Goal: Task Accomplishment & Management: Use online tool/utility

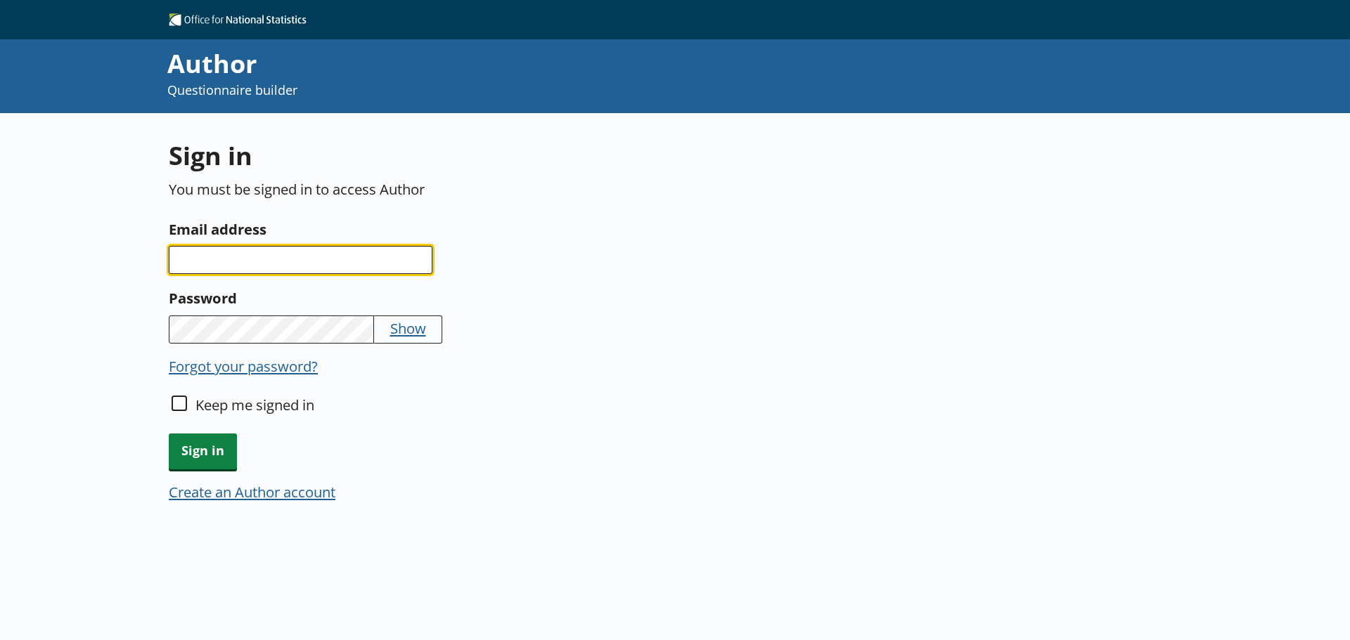
click at [258, 270] on input "Email address" at bounding box center [301, 260] width 264 height 28
type input "[PERSON_NAME][EMAIL_ADDRESS][DOMAIN_NAME]"
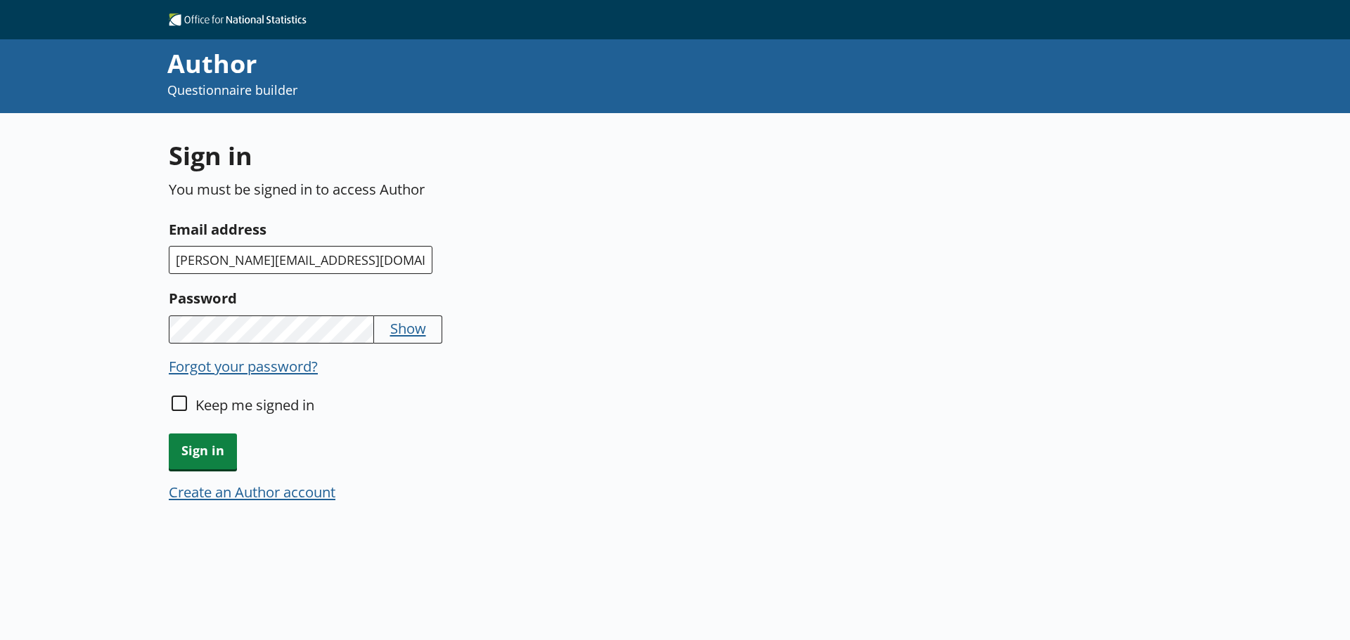
click at [401, 333] on button "Show" at bounding box center [408, 328] width 36 height 20
click at [401, 333] on button "Hide" at bounding box center [405, 328] width 30 height 20
click at [406, 335] on button "Show" at bounding box center [408, 328] width 36 height 20
click at [406, 335] on button "Hide" at bounding box center [405, 328] width 30 height 20
click at [204, 464] on span "Sign in" at bounding box center [203, 452] width 68 height 36
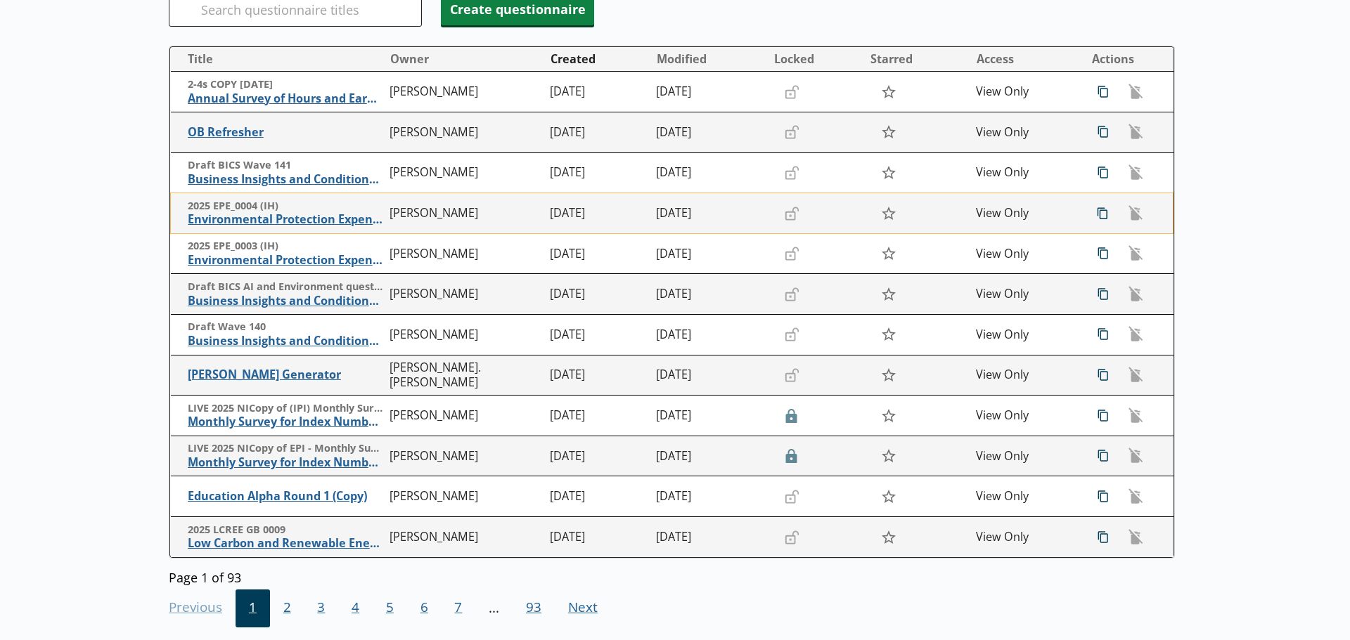
scroll to position [211, 0]
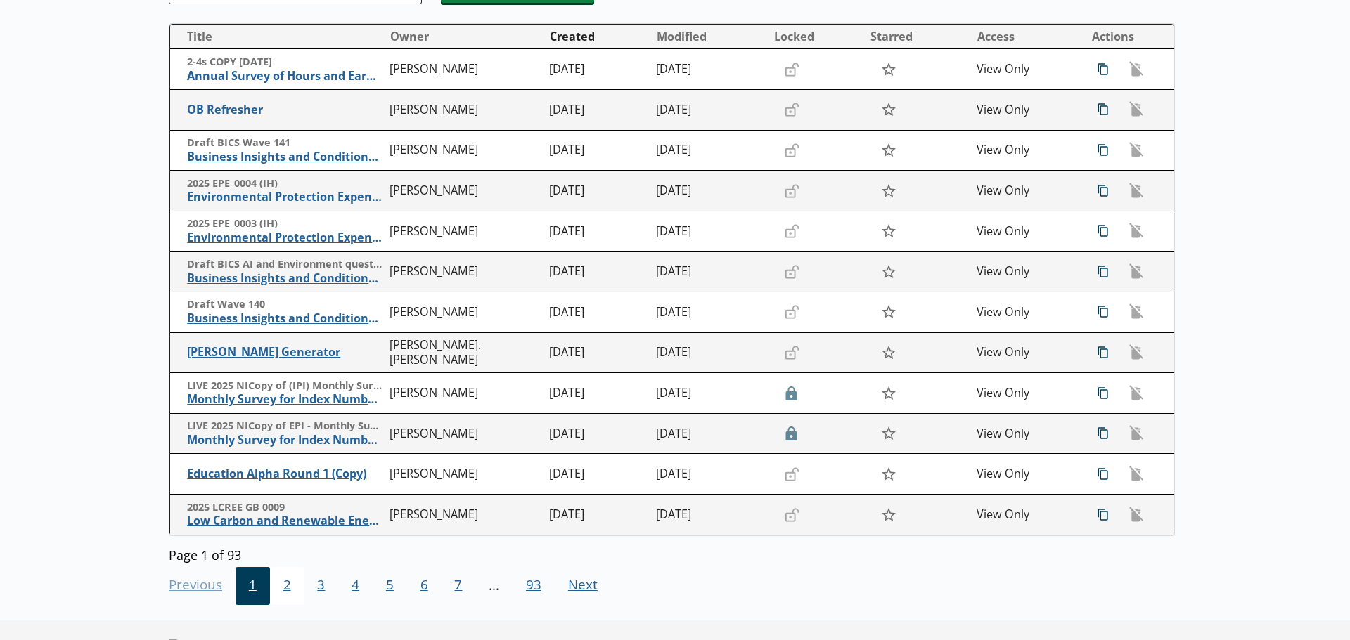
click at [290, 588] on span "2" at bounding box center [287, 586] width 34 height 38
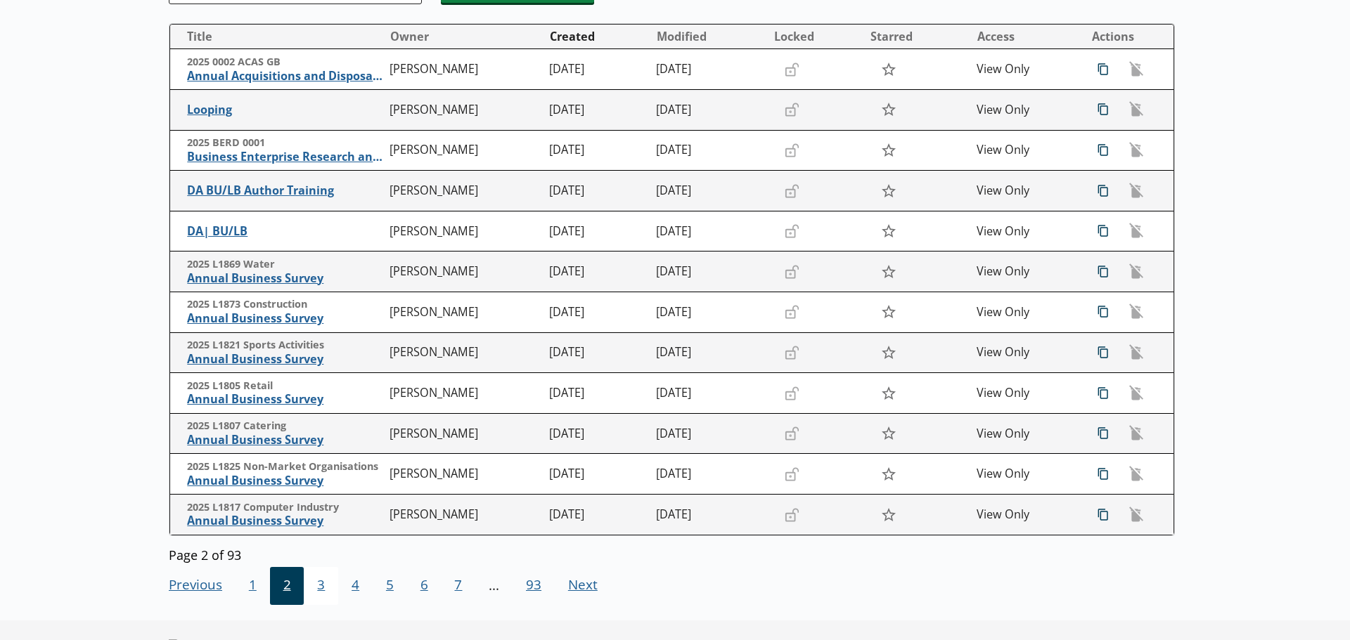
click at [323, 588] on span "3" at bounding box center [321, 586] width 34 height 38
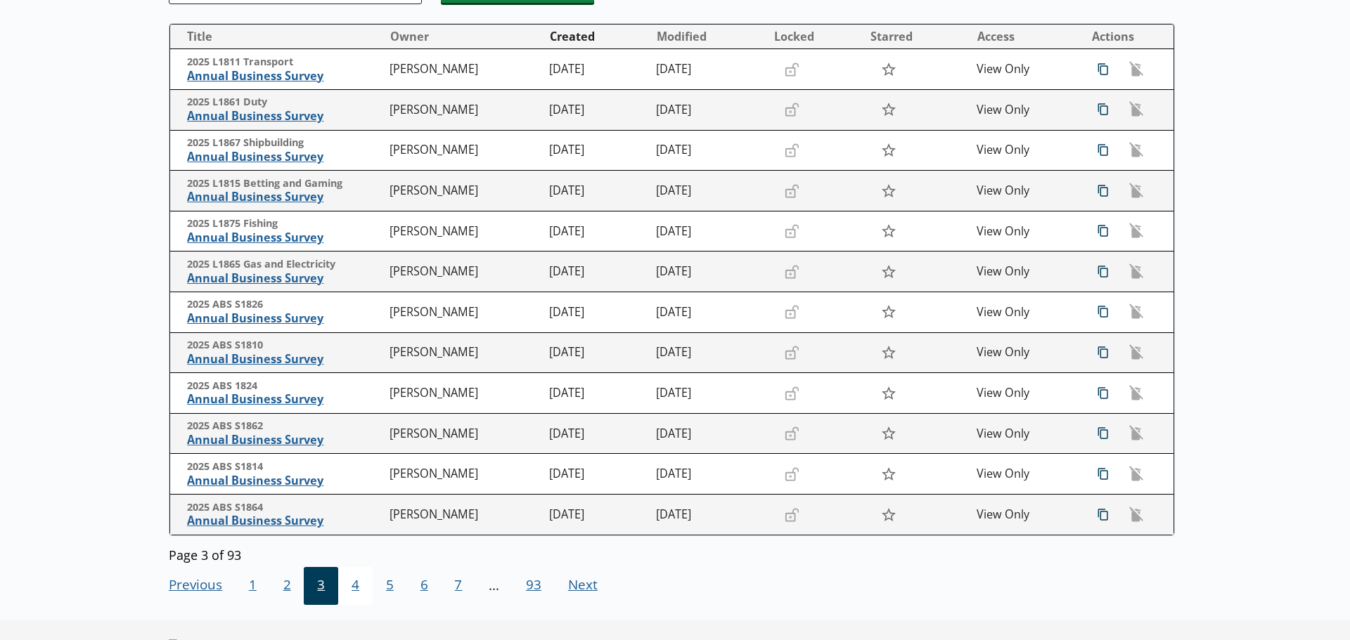
click at [363, 589] on span "4" at bounding box center [355, 586] width 34 height 38
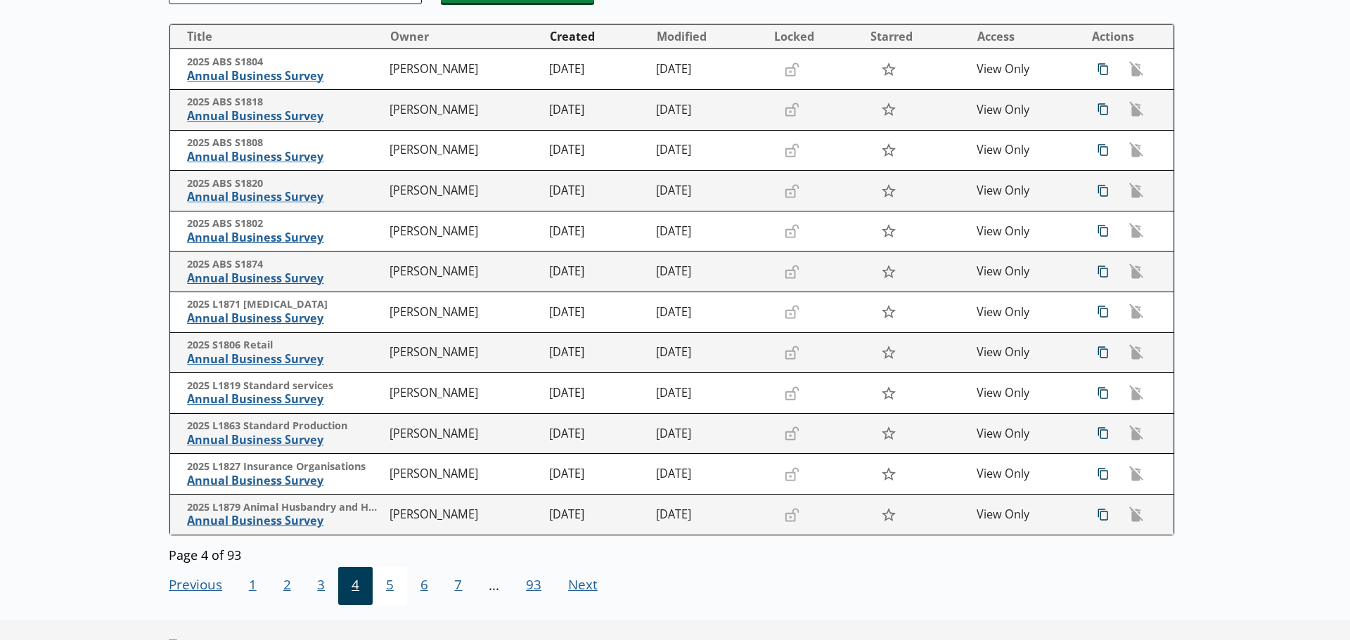
click at [382, 589] on span "5" at bounding box center [390, 586] width 34 height 38
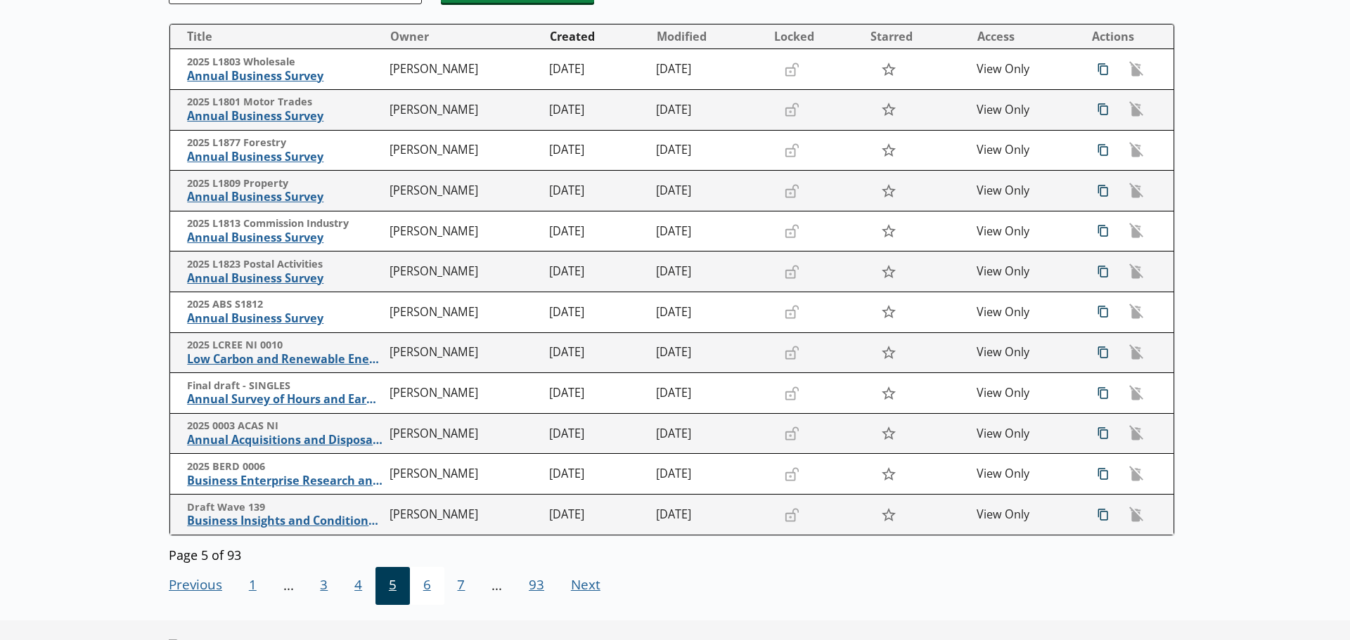
click at [412, 588] on span "6" at bounding box center [427, 586] width 34 height 38
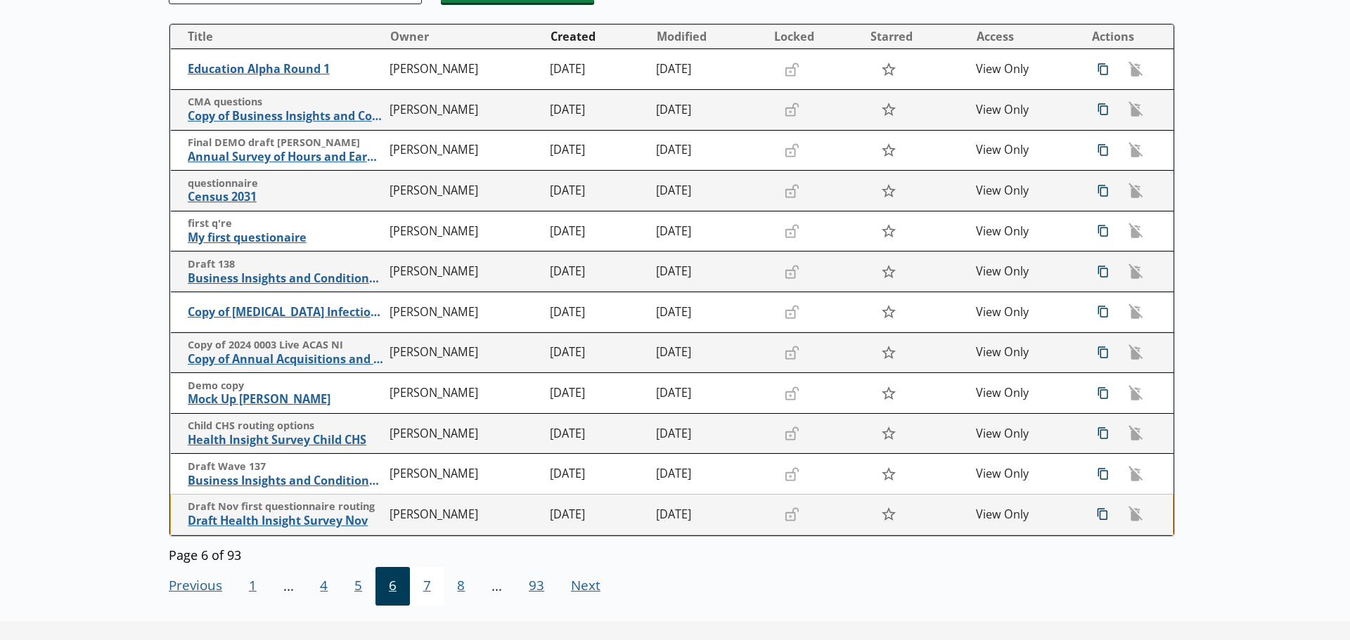
scroll to position [0, 0]
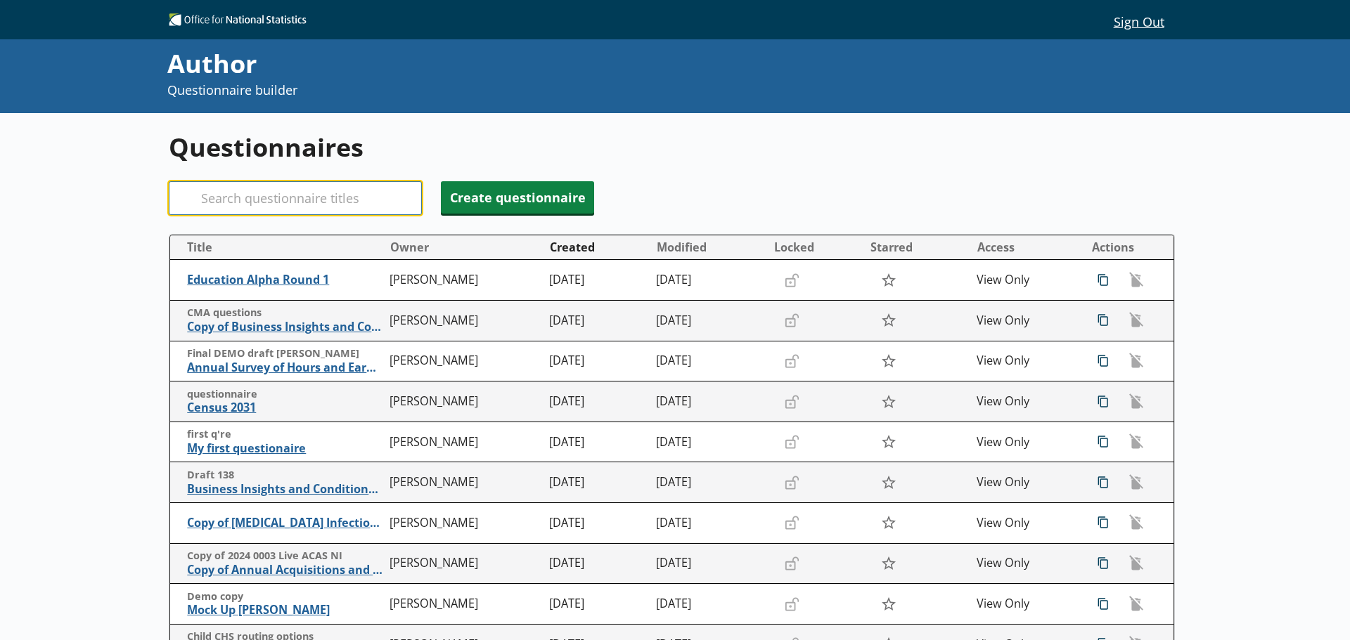
click at [336, 203] on input "Search" at bounding box center [295, 198] width 253 height 34
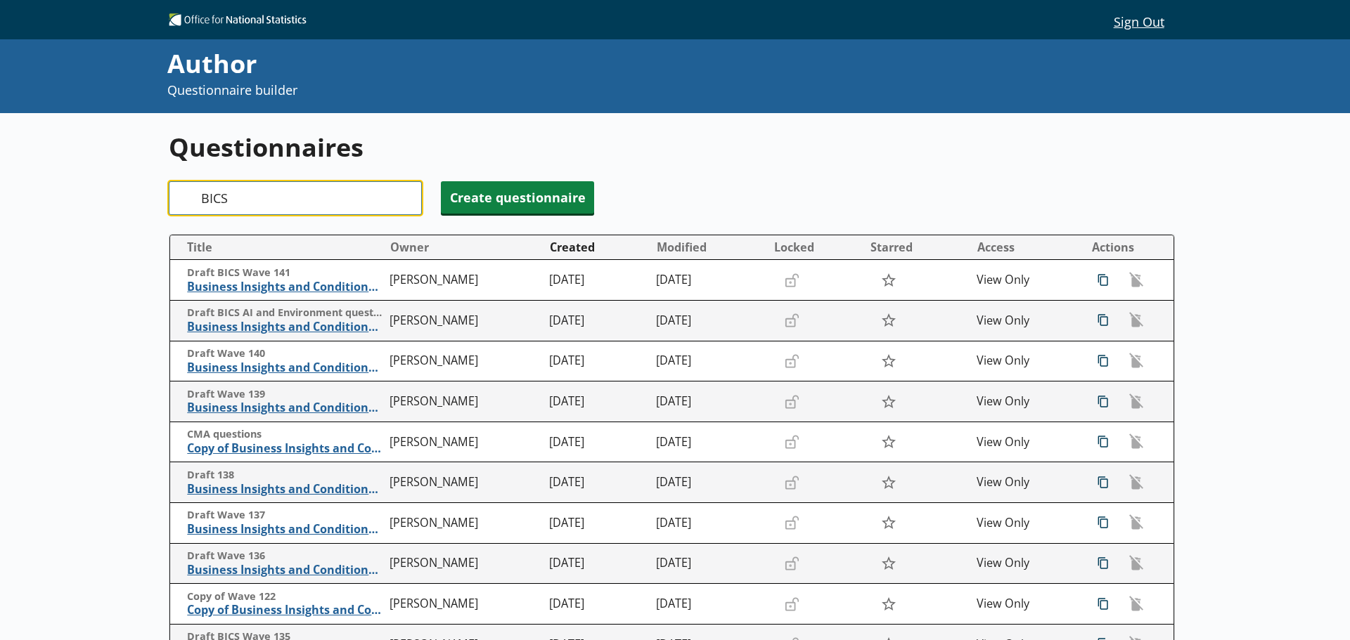
drag, startPoint x: 336, startPoint y: 203, endPoint x: 185, endPoint y: 193, distance: 151.5
click at [185, 193] on div "Search BICS" at bounding box center [295, 198] width 253 height 34
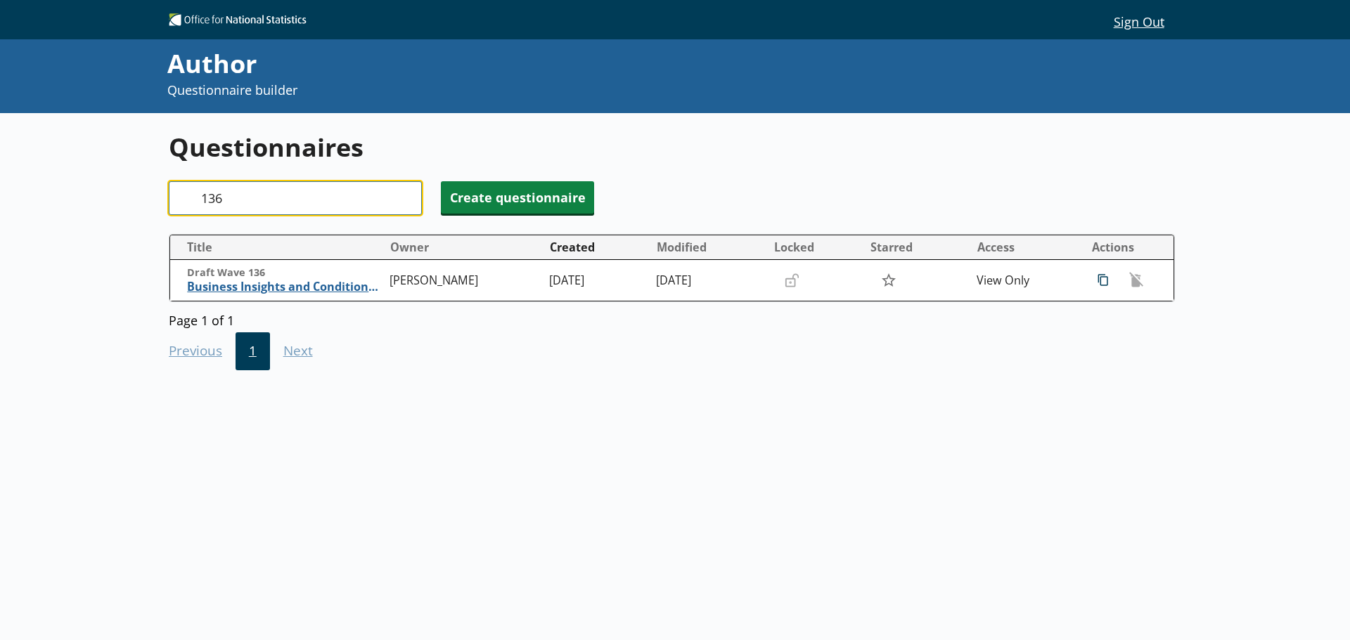
drag, startPoint x: 233, startPoint y: 196, endPoint x: 200, endPoint y: 193, distance: 33.9
click at [200, 193] on div "Search 136" at bounding box center [295, 198] width 253 height 34
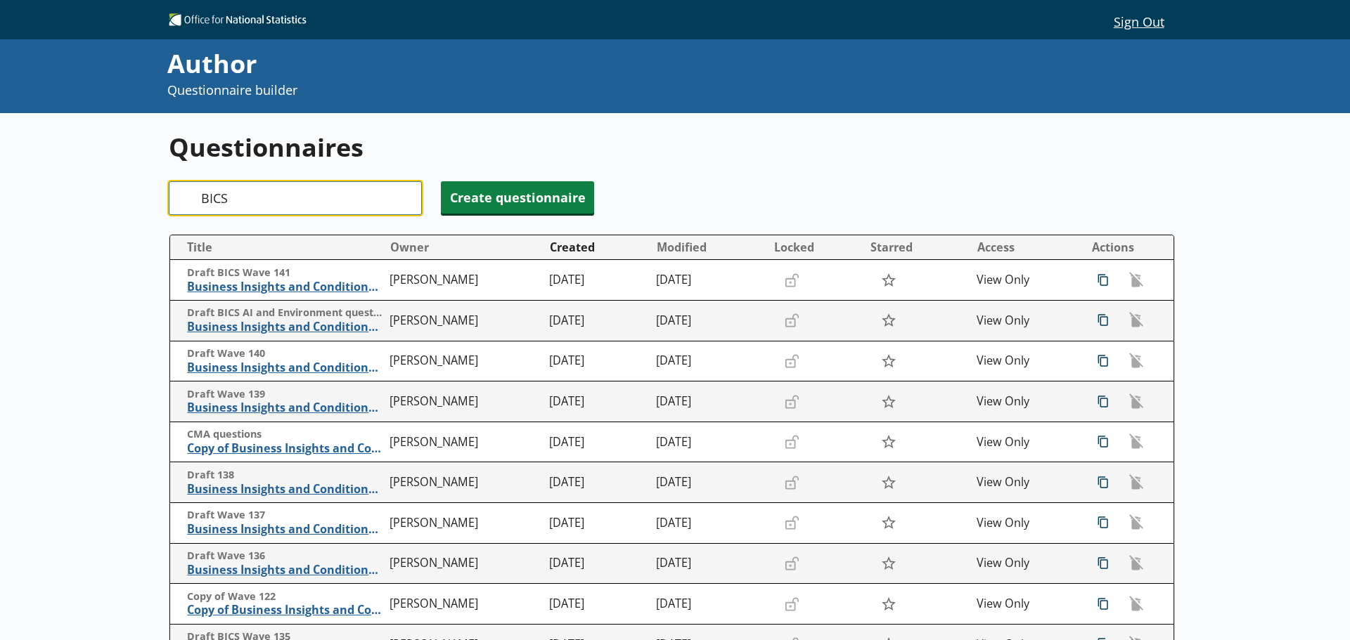
drag, startPoint x: 233, startPoint y: 199, endPoint x: 200, endPoint y: 203, distance: 33.3
click at [200, 203] on div "Search BICS" at bounding box center [295, 198] width 253 height 34
type input "136"
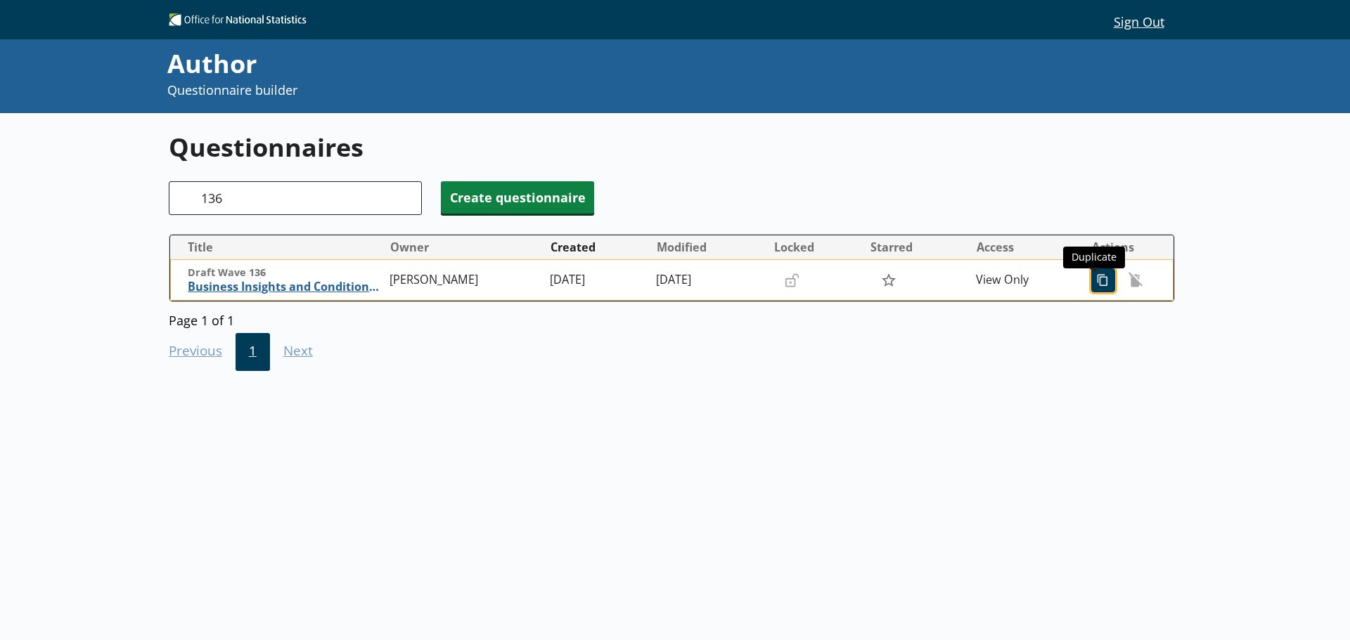
click at [1093, 284] on span "icon-copy Duplicate" at bounding box center [1103, 280] width 22 height 22
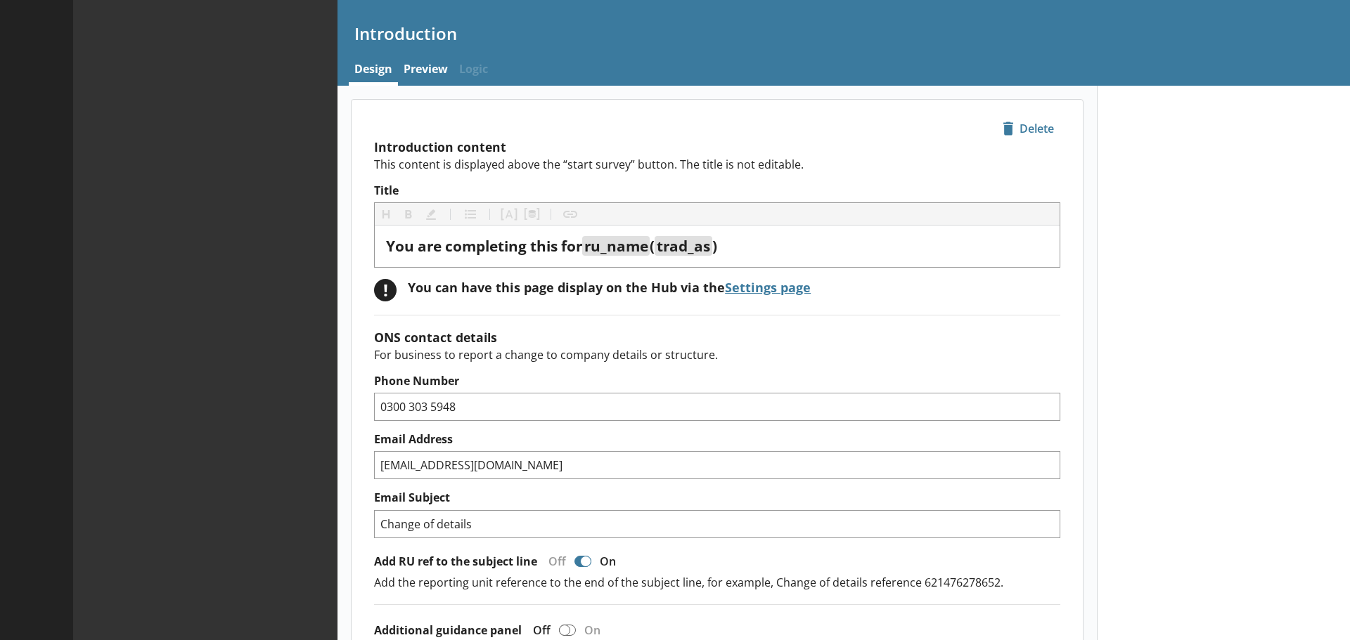
type textarea "x"
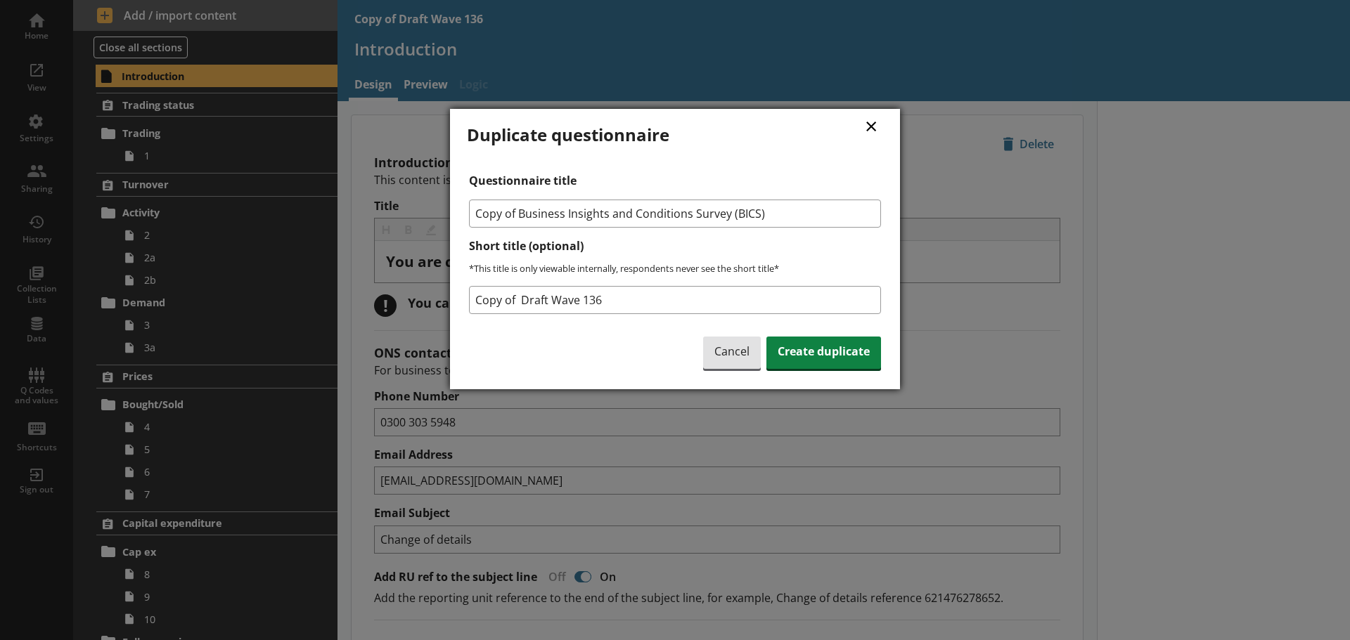
drag, startPoint x: 804, startPoint y: 214, endPoint x: 457, endPoint y: 227, distance: 346.8
click at [457, 227] on div "× Duplicate questionnaire Questionnaire title Copy of Business Insights and Con…" at bounding box center [675, 249] width 450 height 280
click at [521, 299] on input "Copy of Draft Wave 136" at bounding box center [675, 300] width 412 height 28
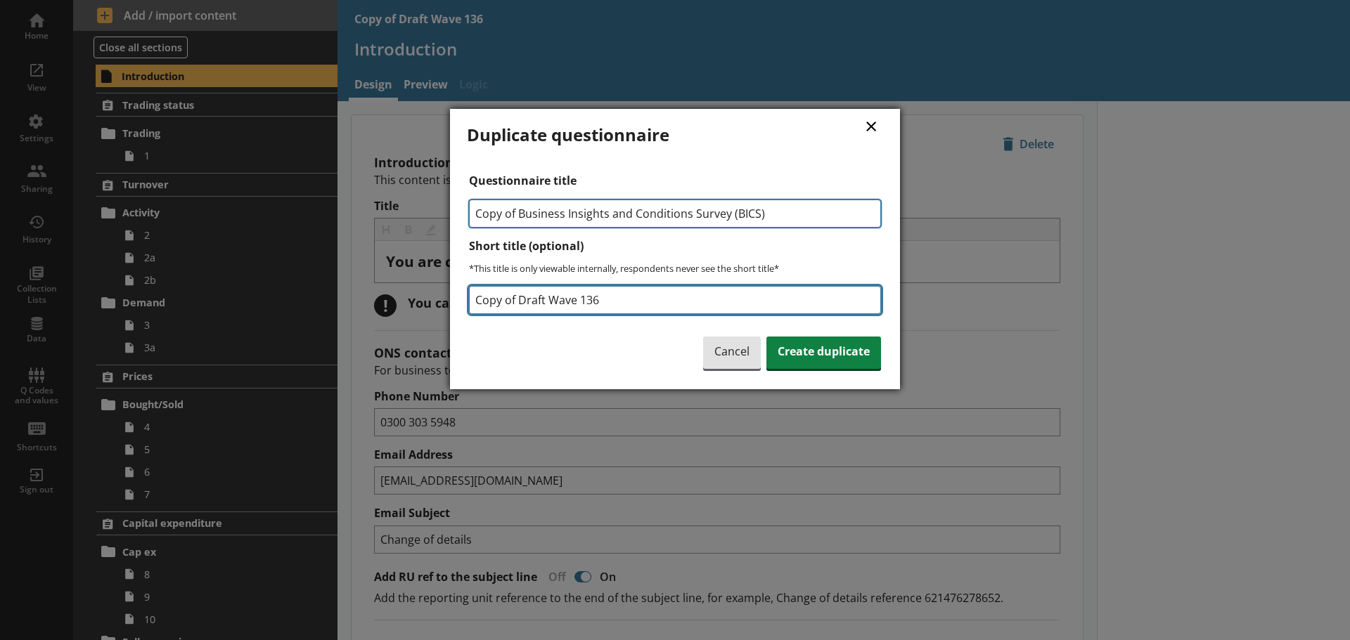
type input "Copy of Draft Wave 136"
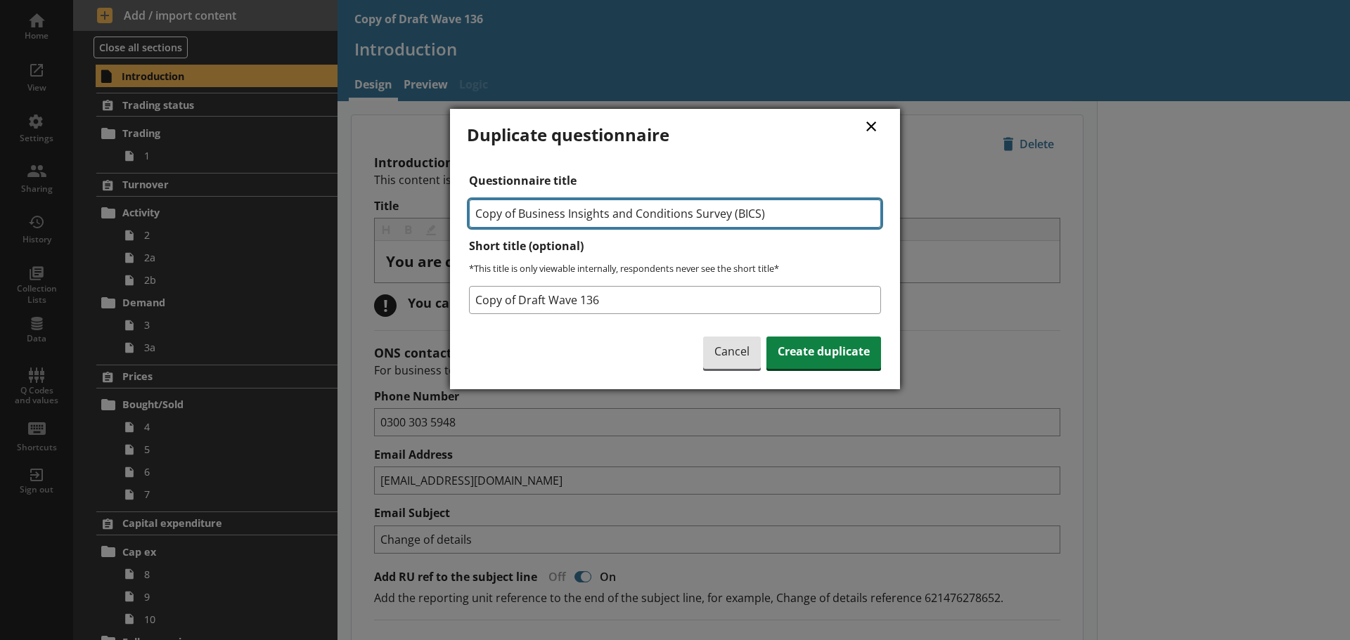
drag, startPoint x: 794, startPoint y: 215, endPoint x: 469, endPoint y: 217, distance: 324.8
click at [469, 217] on input "Copy of Business Insights and Conditions Survey (BICS)" at bounding box center [675, 214] width 412 height 28
type input "d"
type input "Draft Wave 142"
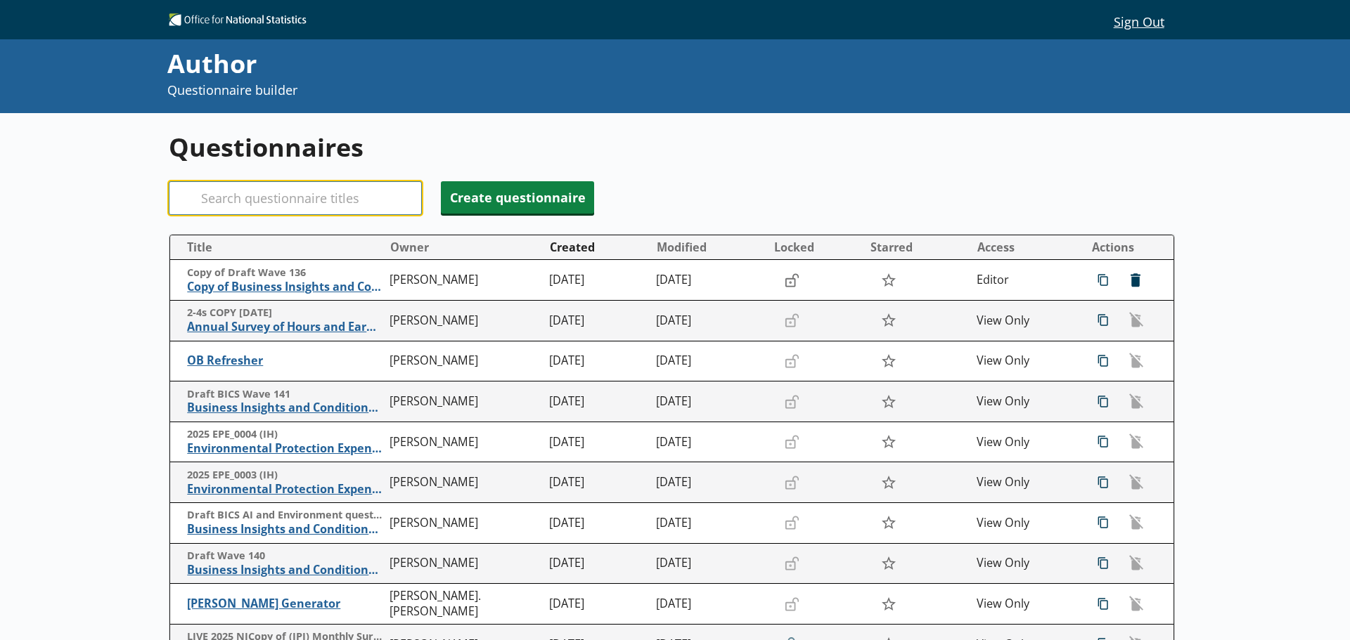
click at [253, 201] on input "Search" at bounding box center [295, 198] width 253 height 34
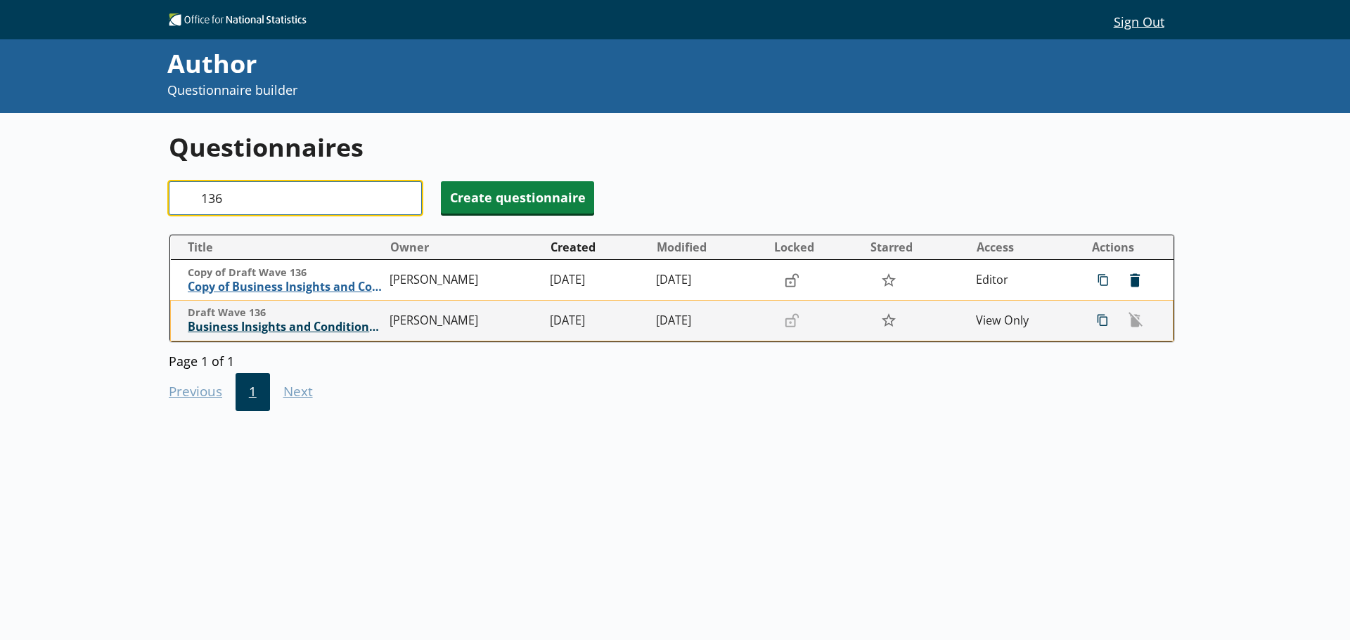
type input "136"
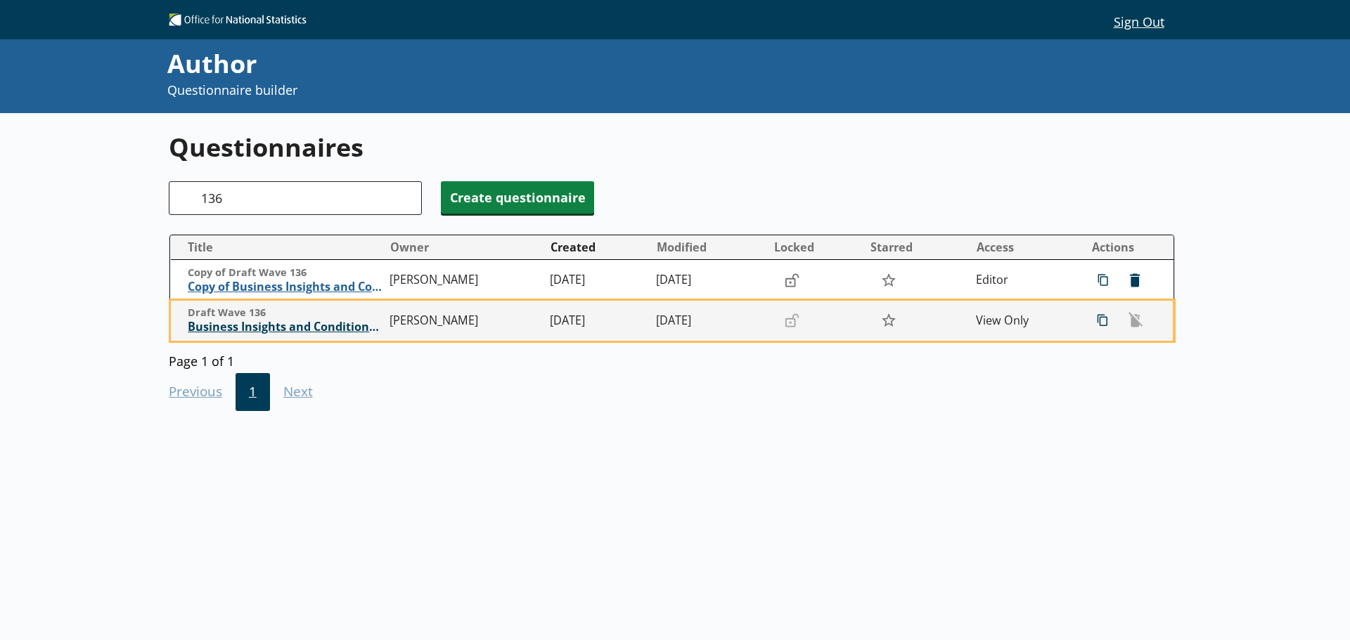
click at [301, 326] on span "Business Insights and Conditions Survey (BICS)" at bounding box center [285, 327] width 195 height 15
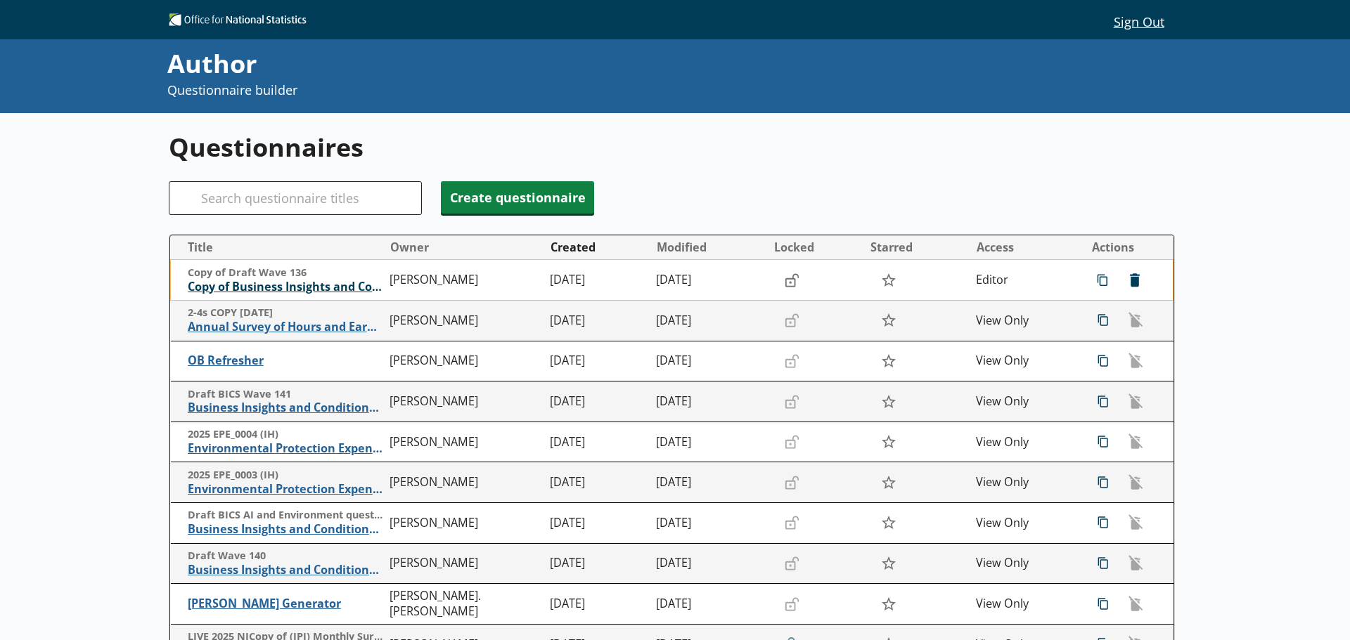
click at [333, 283] on span "Copy of Business Insights and Conditions Survey (BICS)" at bounding box center [285, 287] width 195 height 15
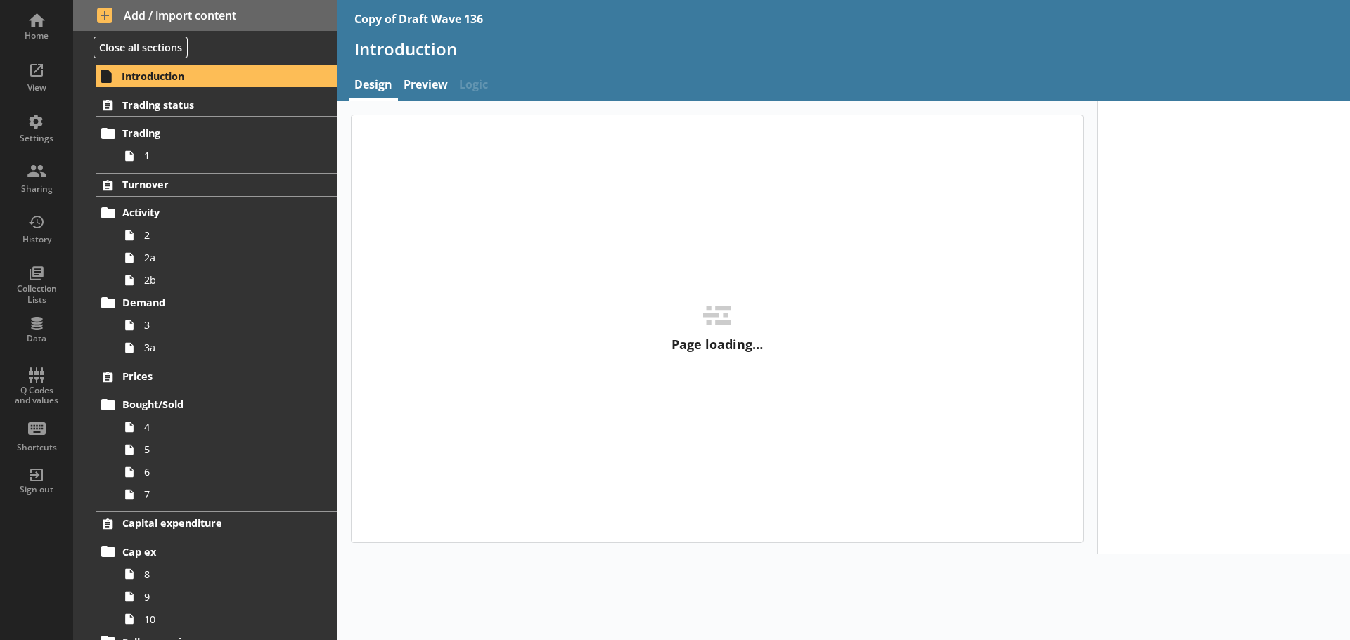
type textarea "x"
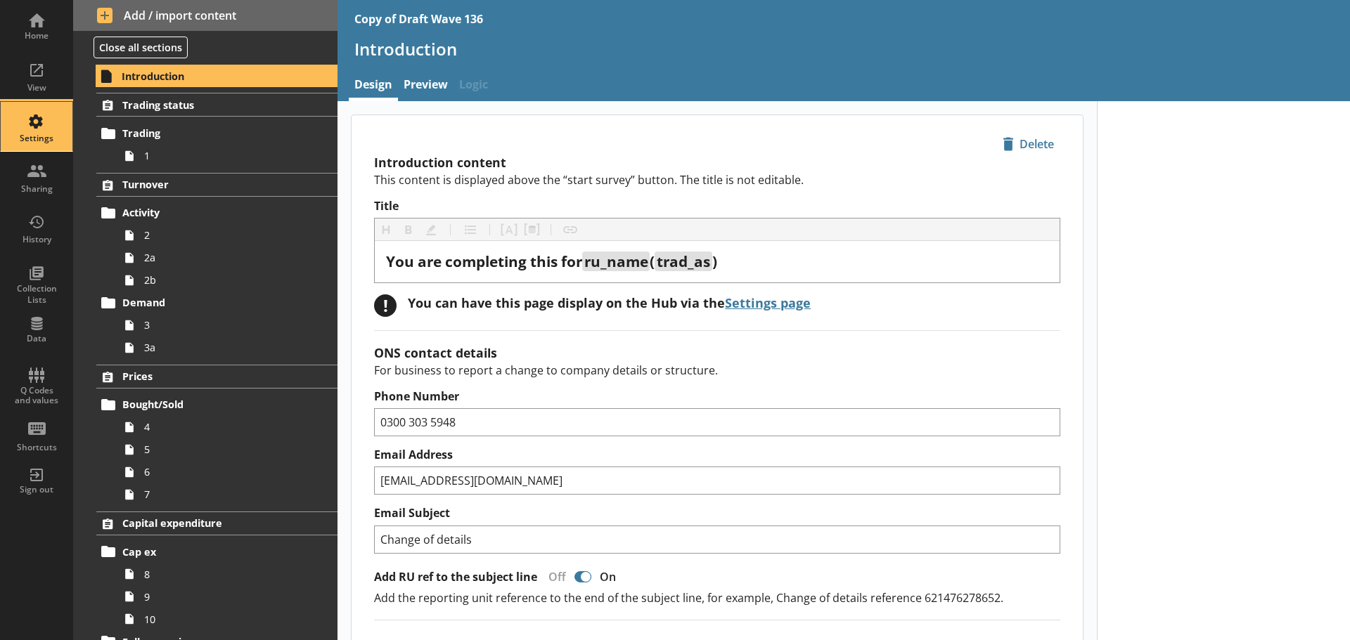
click at [39, 110] on div "Settings" at bounding box center [36, 126] width 49 height 49
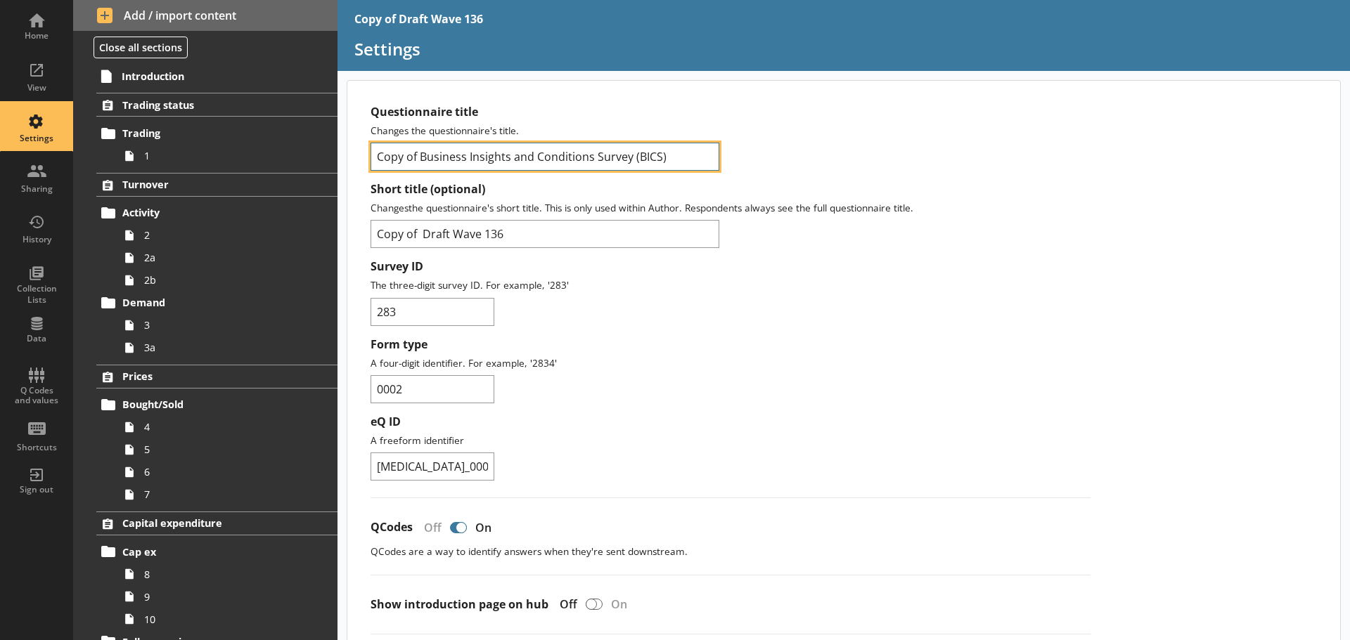
drag, startPoint x: 419, startPoint y: 157, endPoint x: 369, endPoint y: 158, distance: 49.9
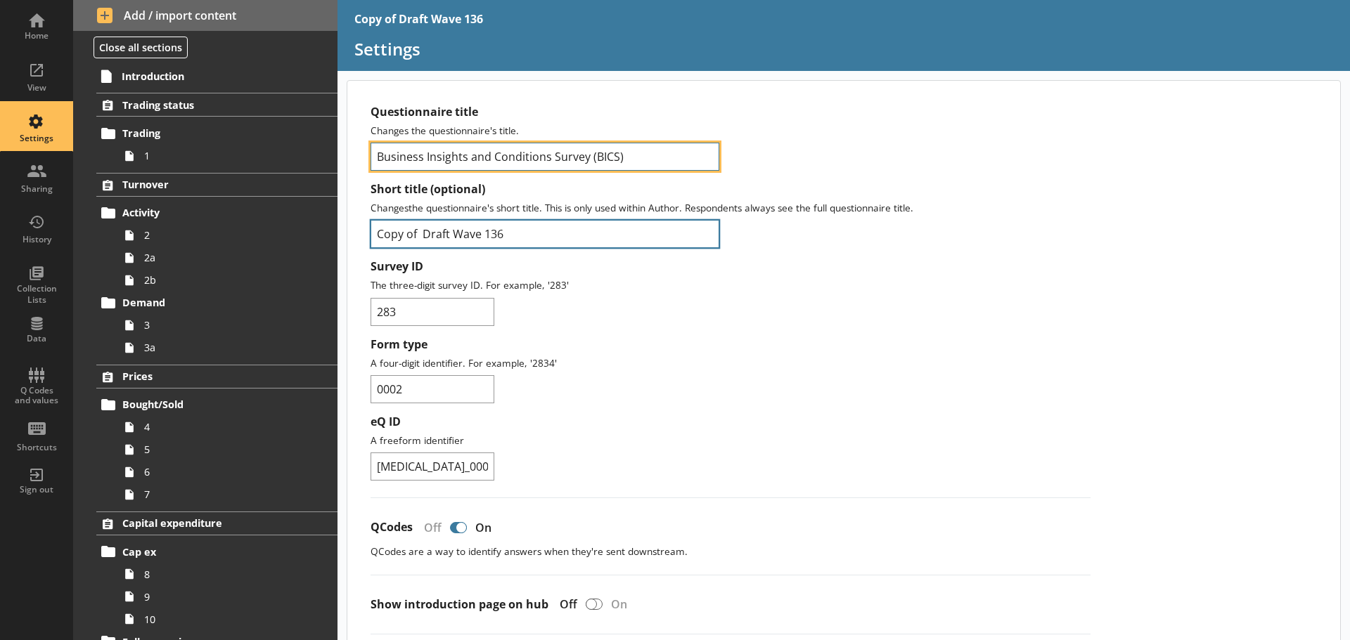
type input "Business Insights and Conditions Survey (BICS)"
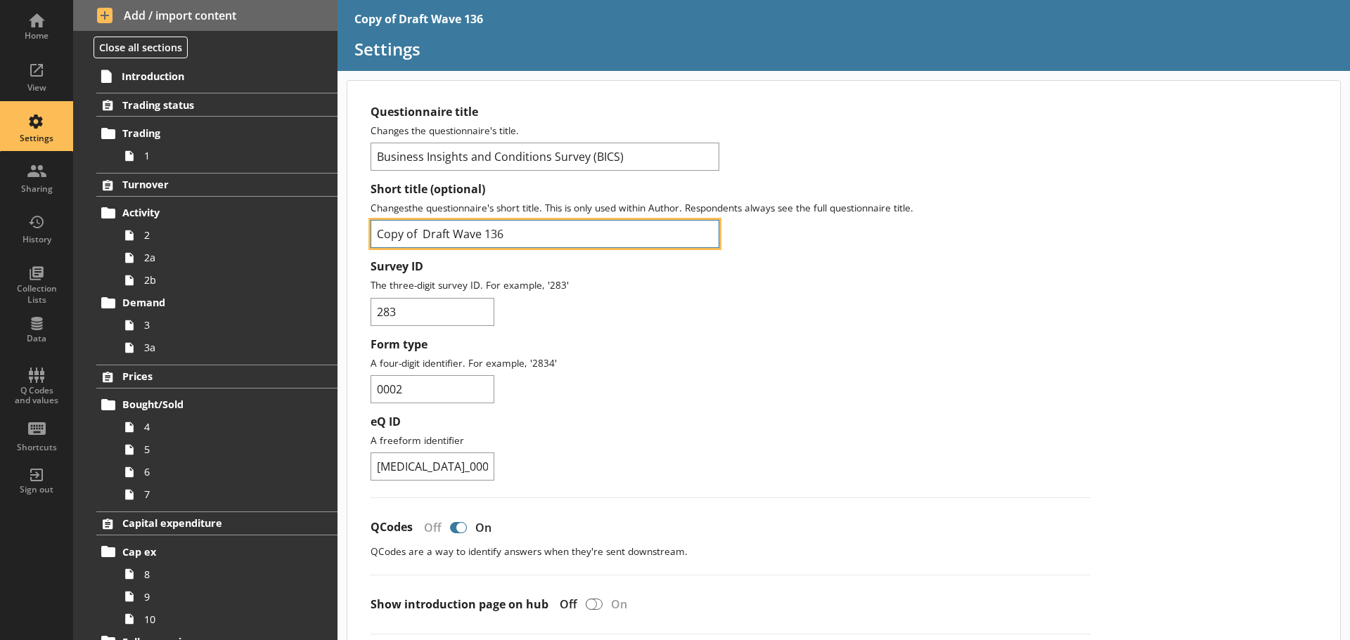
click at [515, 228] on input "Copy of Draft Wave 136" at bounding box center [544, 234] width 349 height 28
drag, startPoint x: 423, startPoint y: 233, endPoint x: 341, endPoint y: 233, distance: 82.3
click at [492, 237] on input "Draft Wave 136" at bounding box center [544, 234] width 349 height 28
click at [445, 237] on input "Draft Wave 242" at bounding box center [544, 234] width 349 height 28
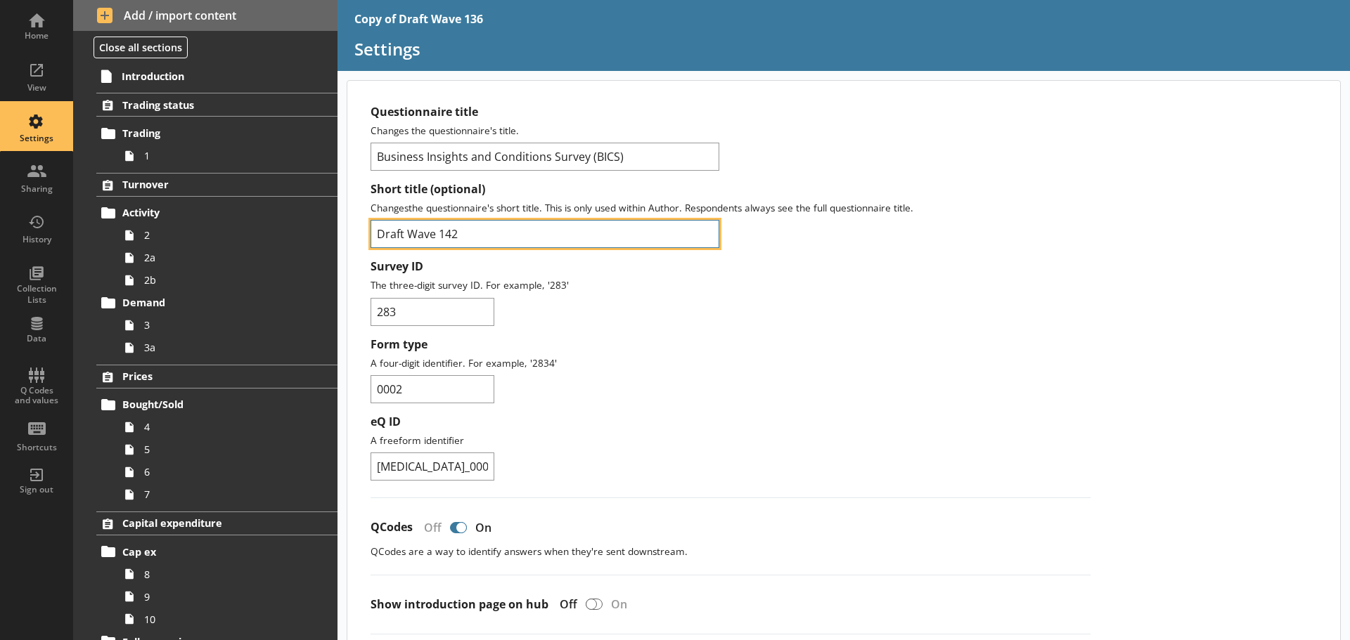
click at [504, 235] on input "Draft Wave 142" at bounding box center [544, 234] width 349 height 28
type input "Draft Wave 142"
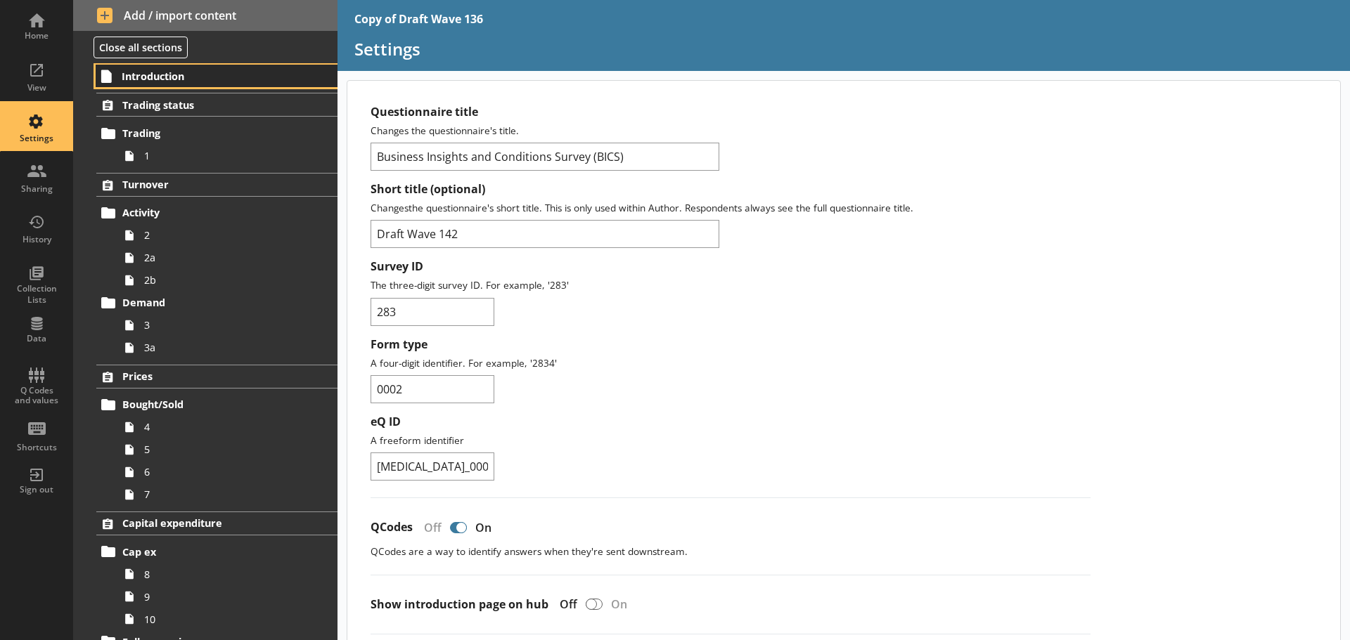
click at [157, 70] on span "Introduction" at bounding box center [209, 76] width 174 height 13
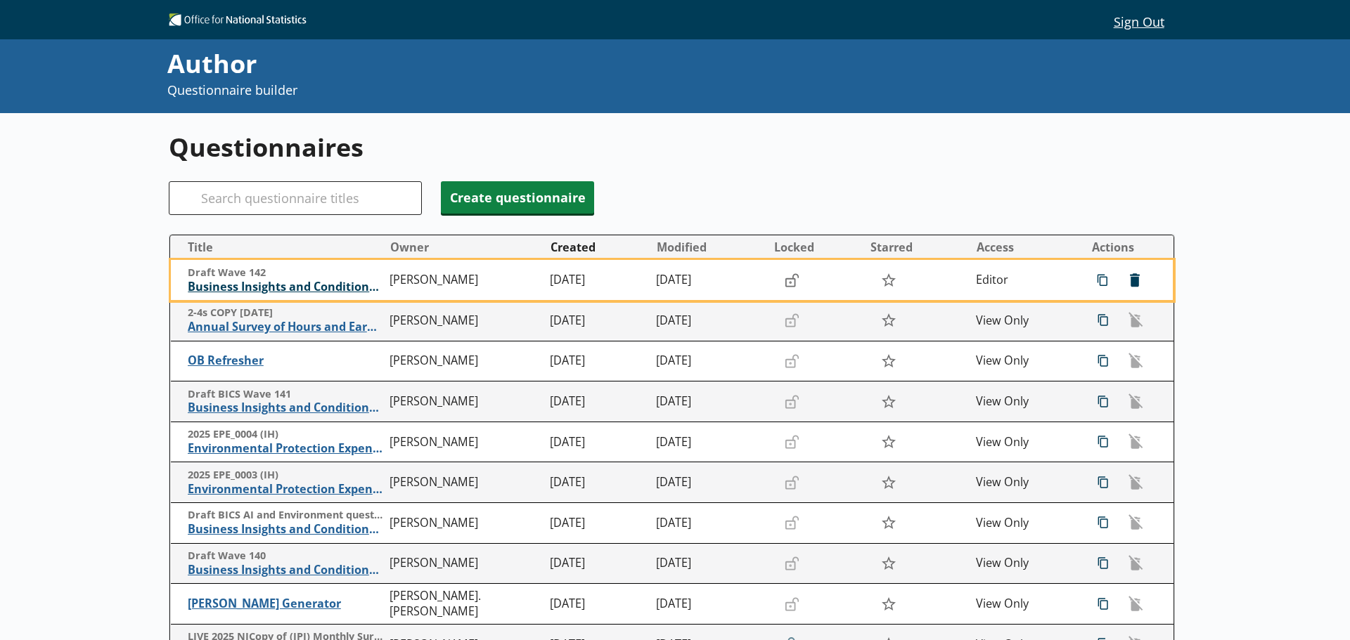
click at [335, 286] on span "Business Insights and Conditions Survey (BICS)" at bounding box center [285, 287] width 195 height 15
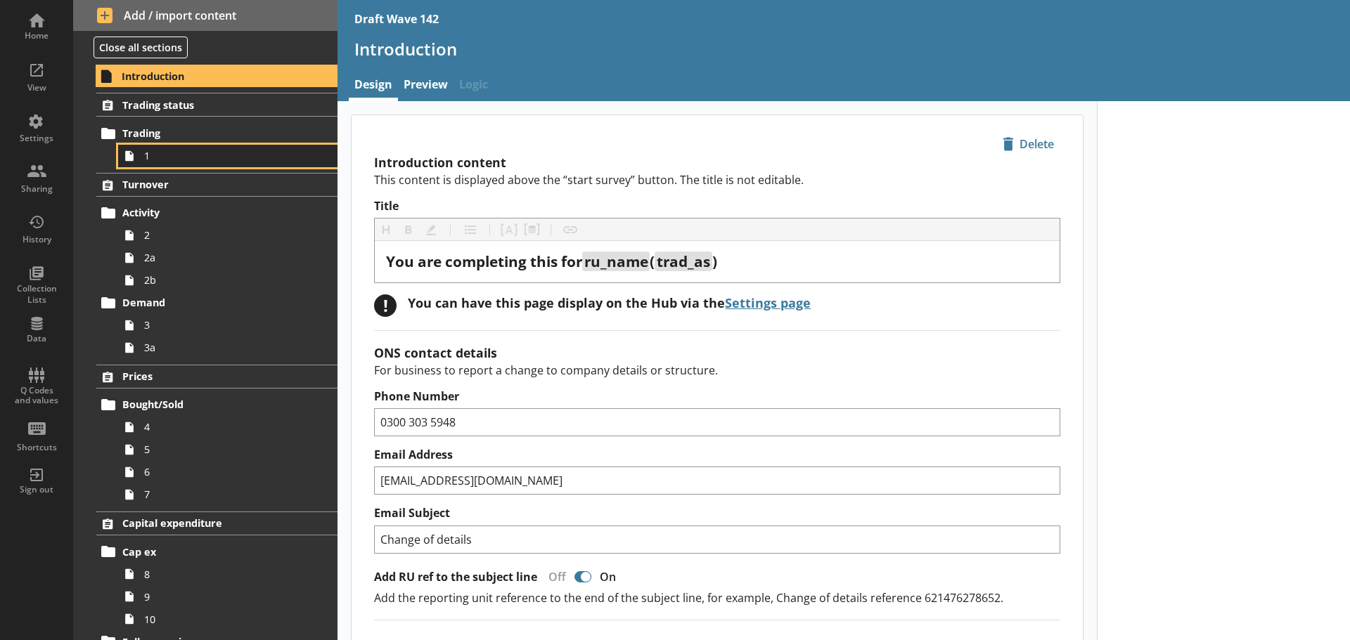
click at [216, 156] on span "1" at bounding box center [222, 155] width 157 height 13
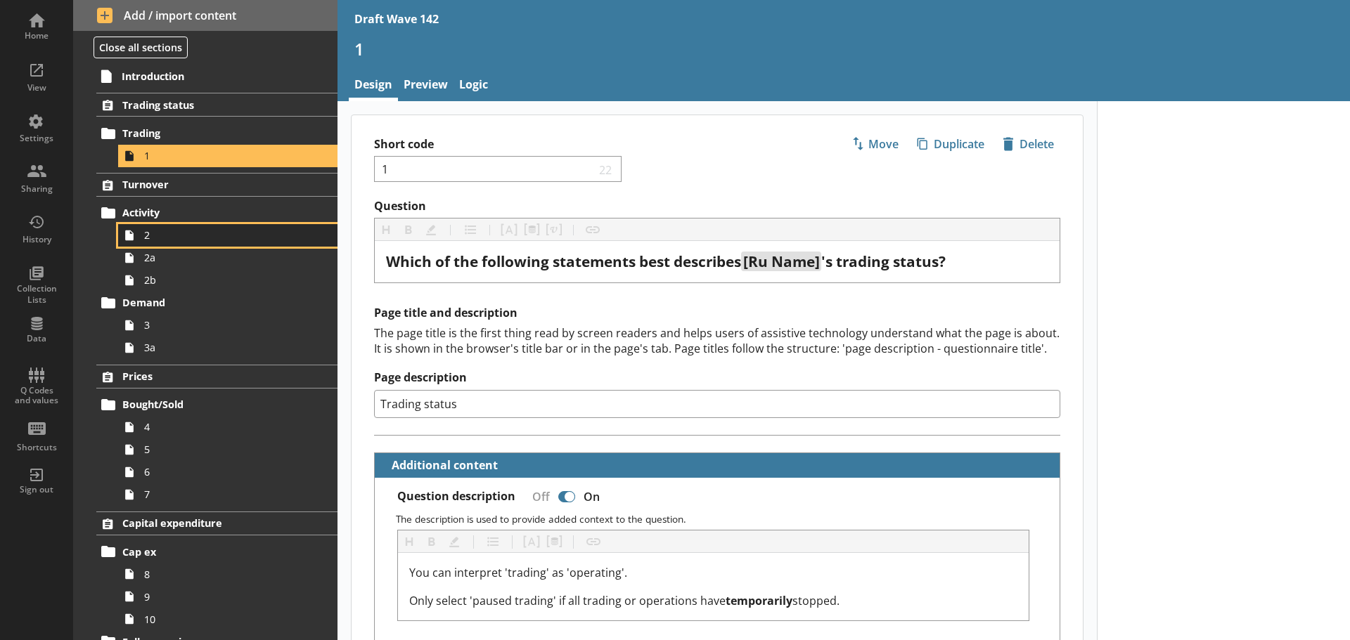
click at [210, 232] on span "2" at bounding box center [222, 234] width 157 height 13
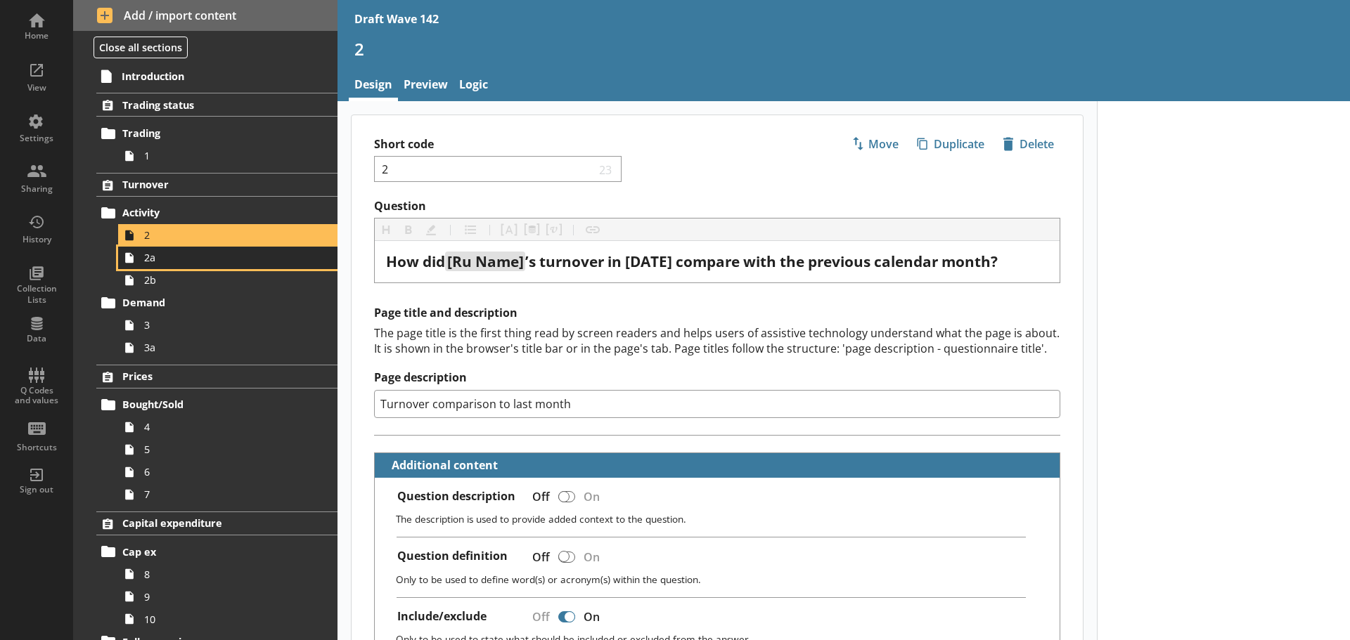
click at [175, 267] on link "2a" at bounding box center [227, 258] width 219 height 22
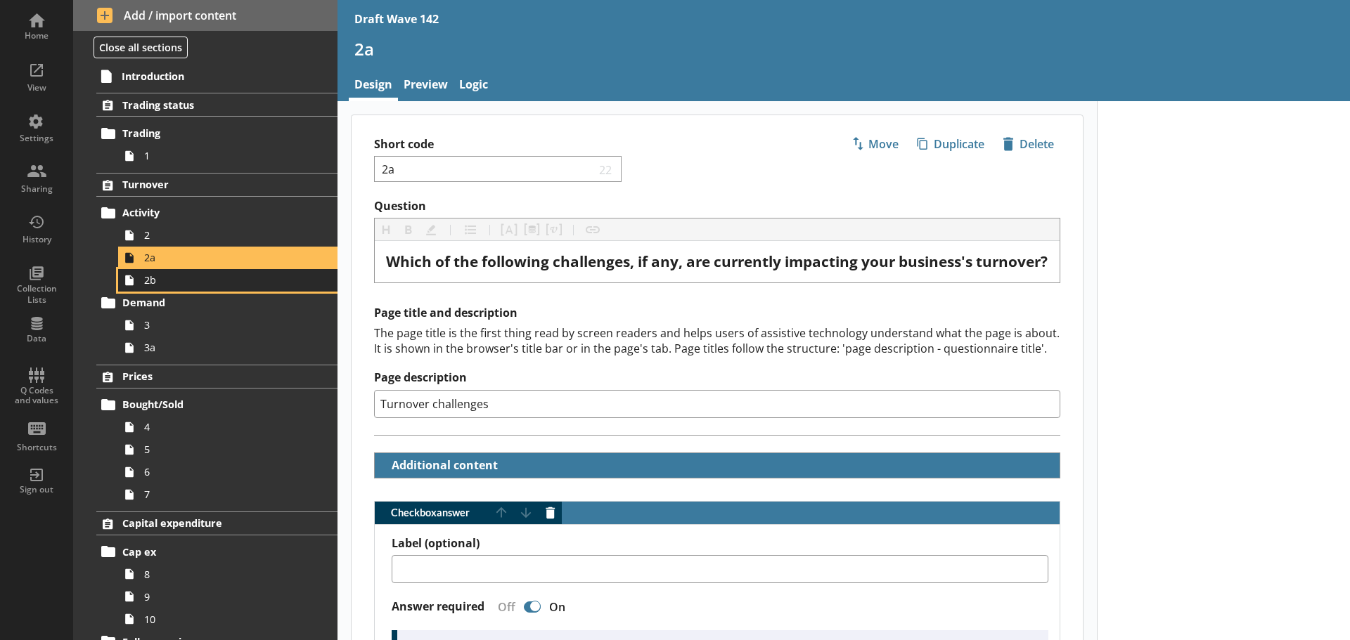
click at [187, 283] on span "2b" at bounding box center [222, 279] width 157 height 13
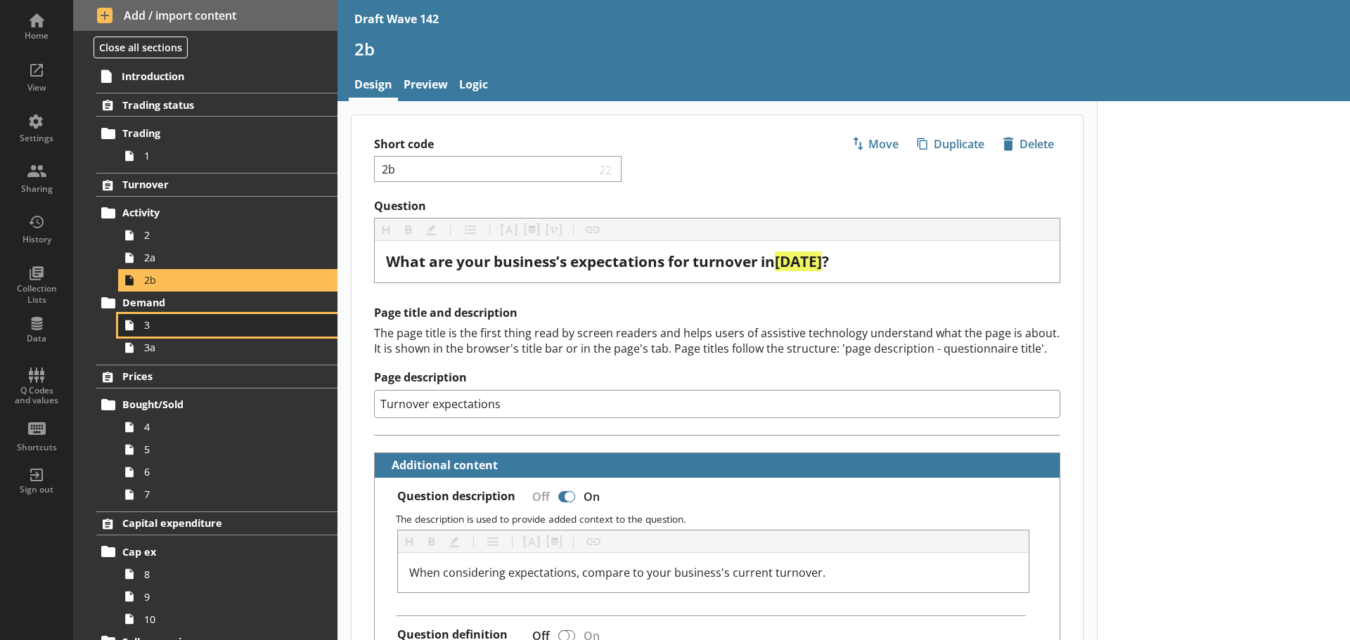
click at [203, 332] on span "3" at bounding box center [222, 324] width 157 height 13
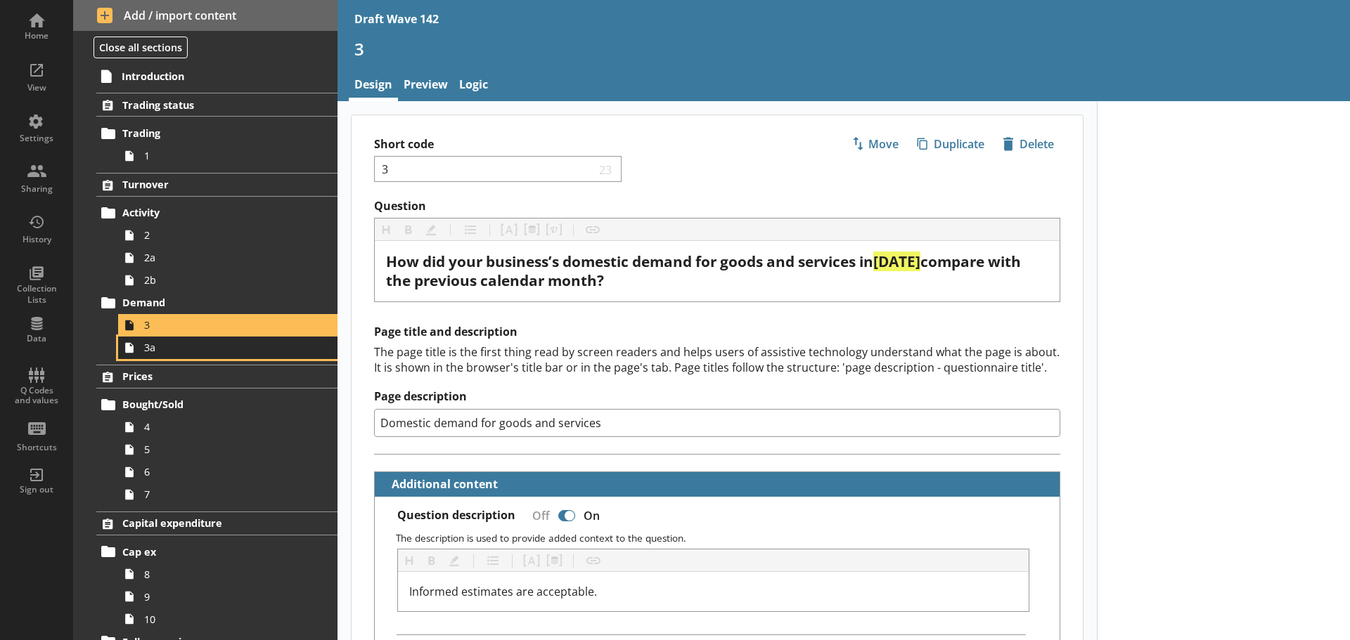
click at [231, 356] on link "3a" at bounding box center [227, 348] width 219 height 22
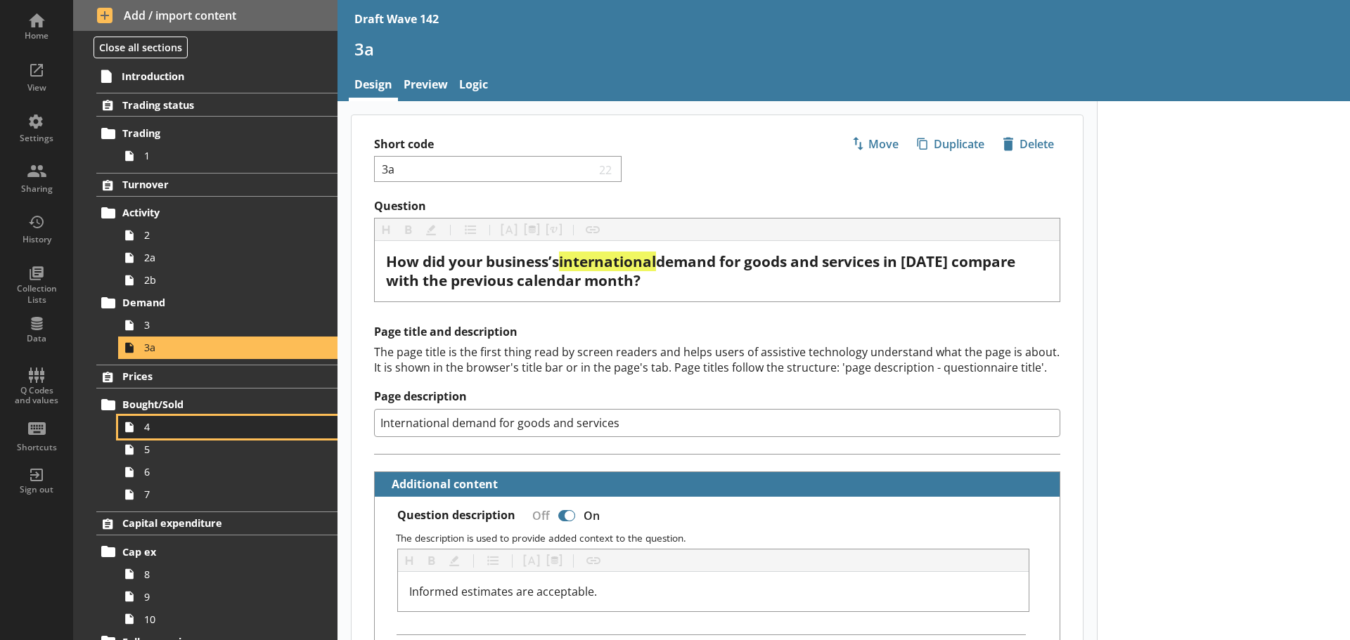
click at [175, 427] on span "4" at bounding box center [222, 426] width 157 height 13
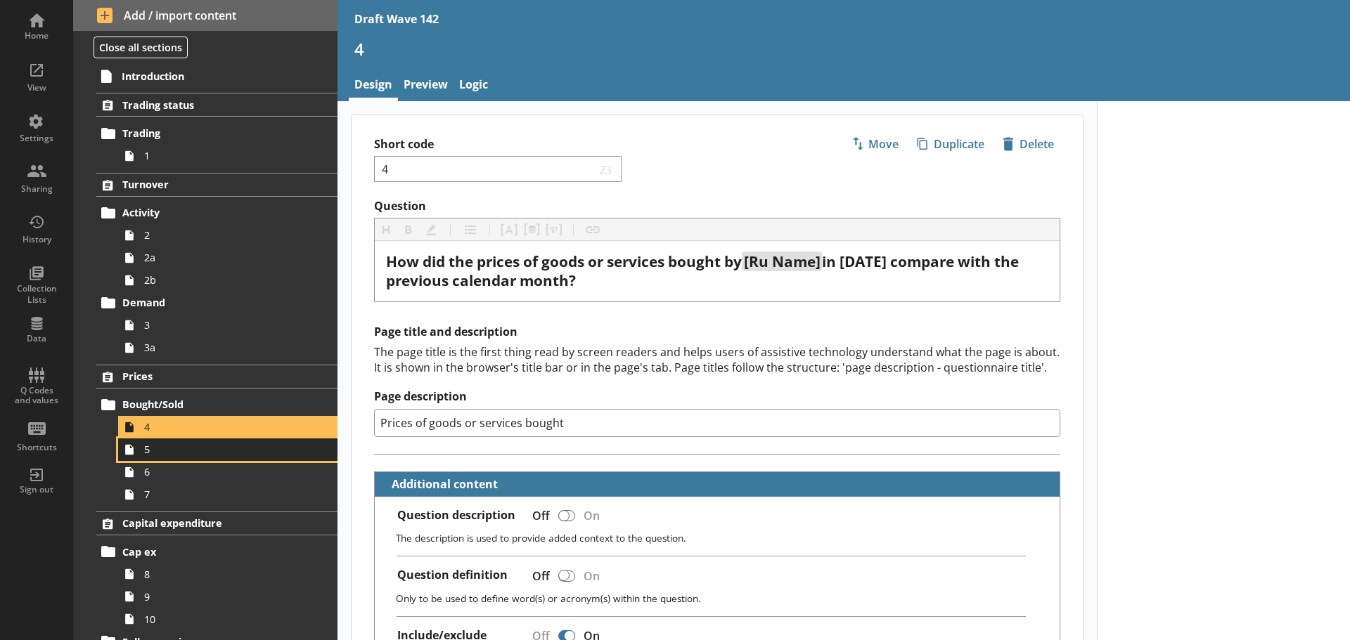
click at [174, 456] on span "5" at bounding box center [222, 449] width 157 height 13
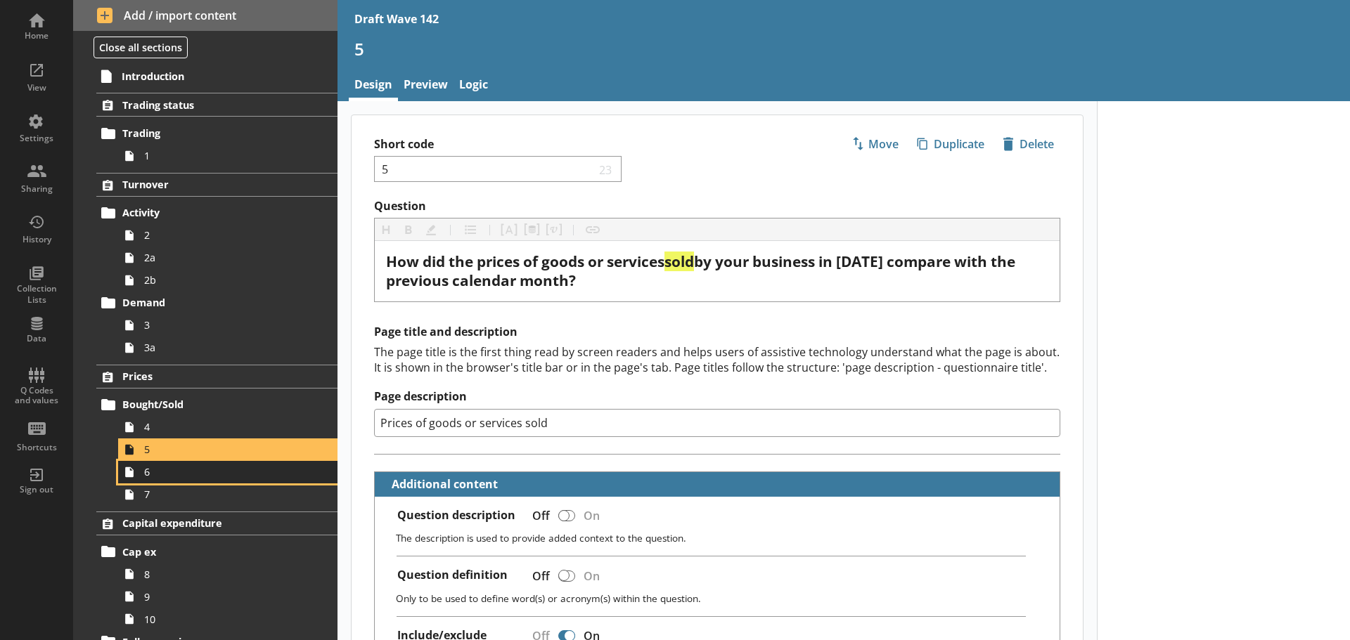
click at [239, 477] on span "6" at bounding box center [222, 471] width 157 height 13
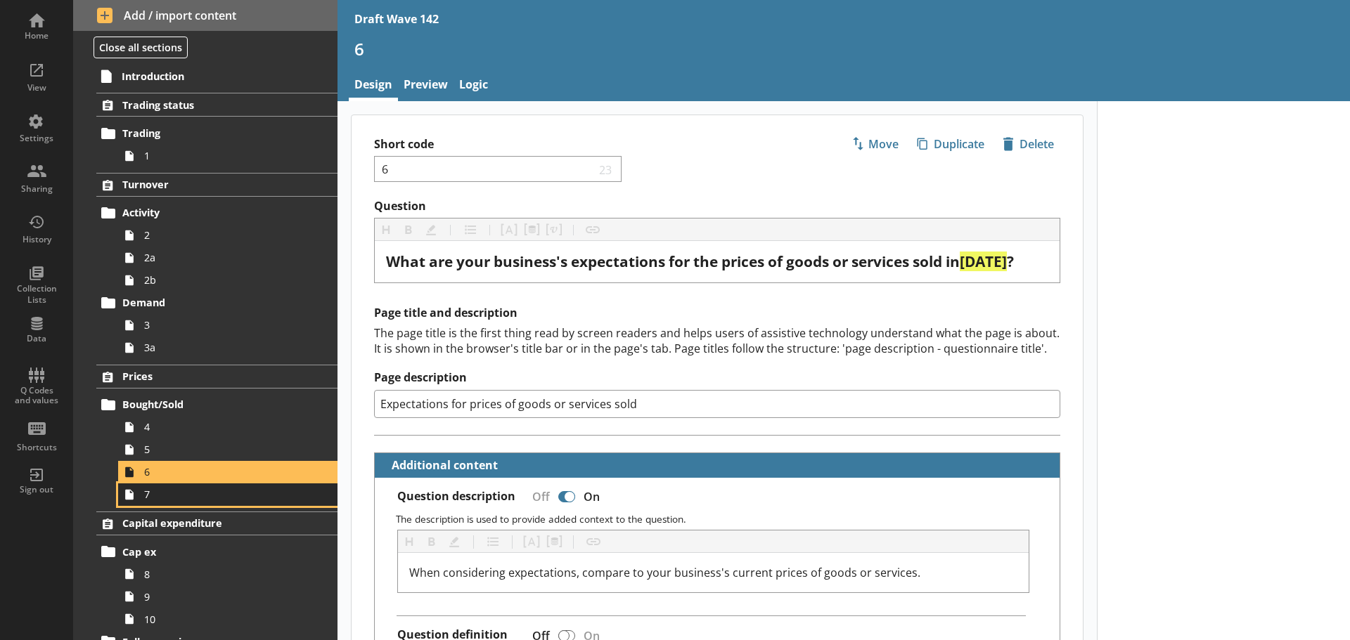
click at [150, 503] on link "7" at bounding box center [227, 495] width 219 height 22
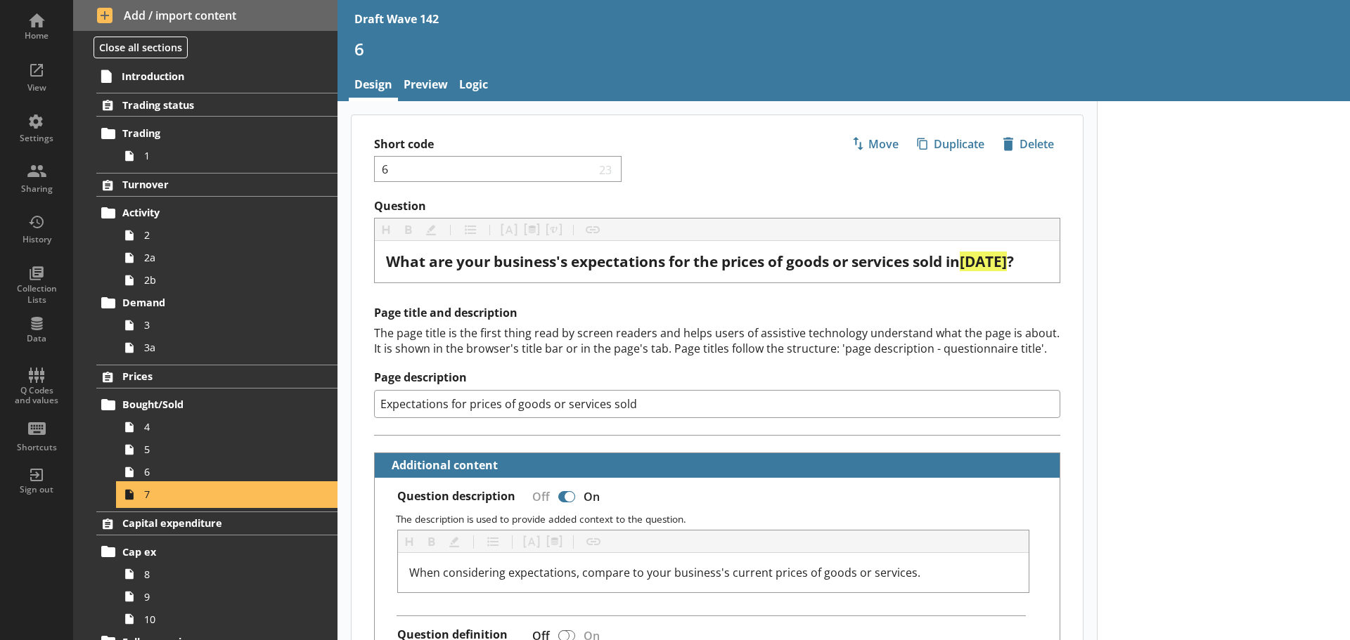
type textarea "x"
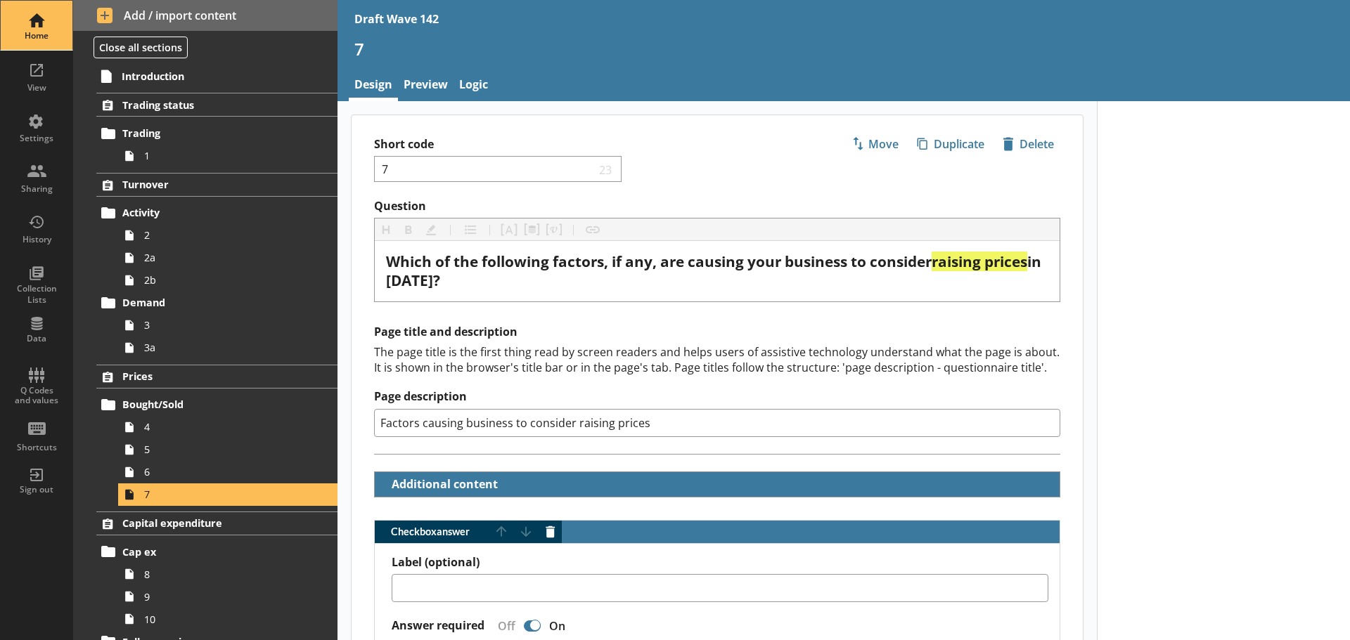
click at [44, 33] on div "Home" at bounding box center [36, 35] width 49 height 11
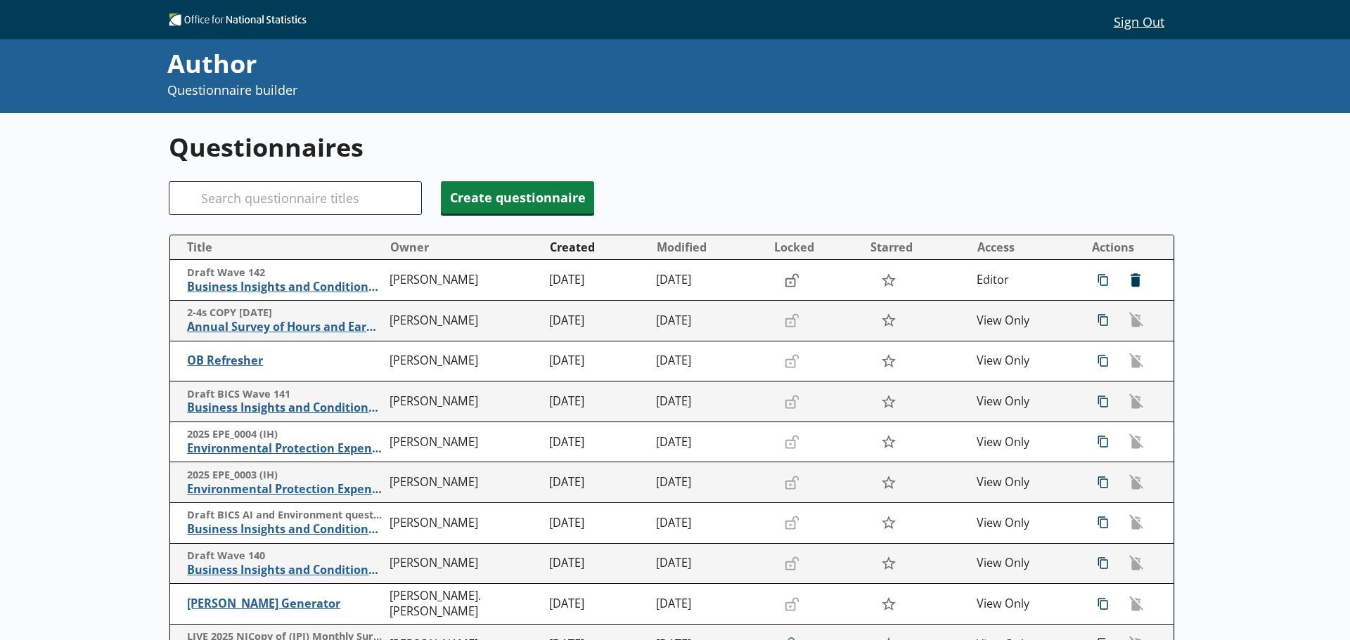
click at [93, 91] on div "Author Questionnaire builder" at bounding box center [668, 76] width 1337 height 60
